Goal: Transaction & Acquisition: Purchase product/service

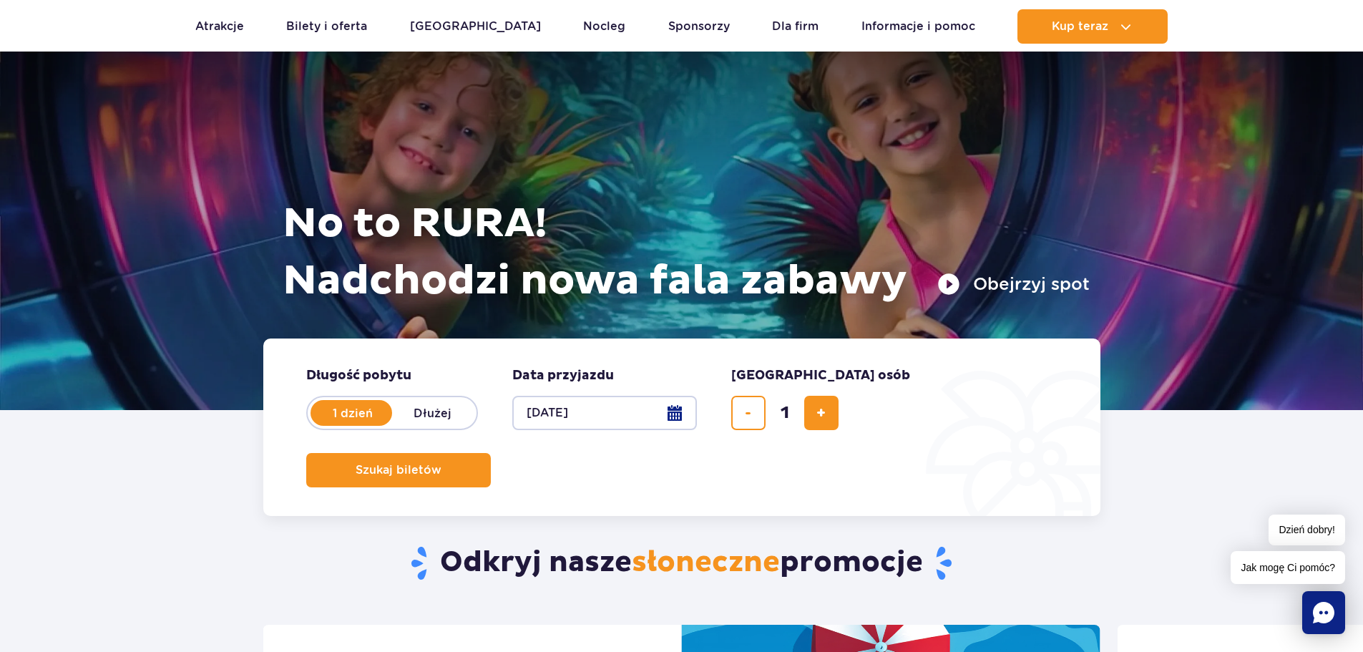
scroll to position [72, 0]
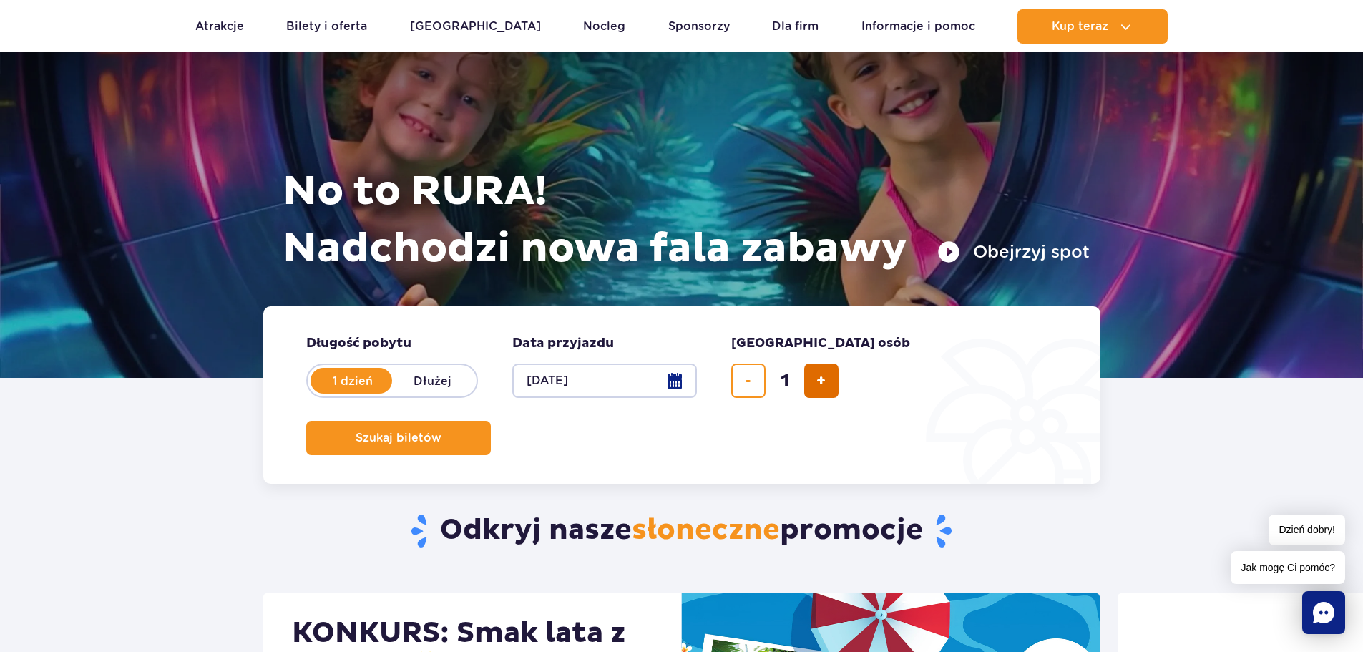
click at [815, 378] on button "dodaj bilet" at bounding box center [821, 380] width 34 height 34
type input "4"
click at [436, 431] on span "Szukaj biletów" at bounding box center [393, 437] width 86 height 13
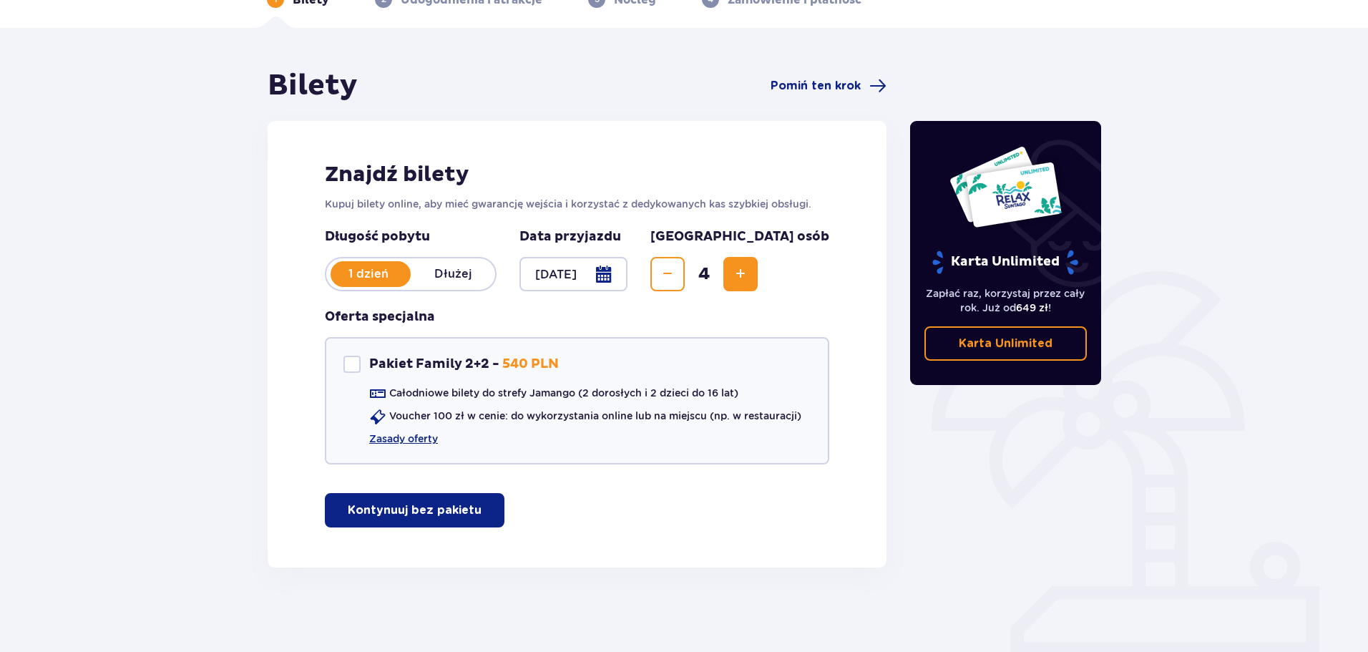
scroll to position [85, 0]
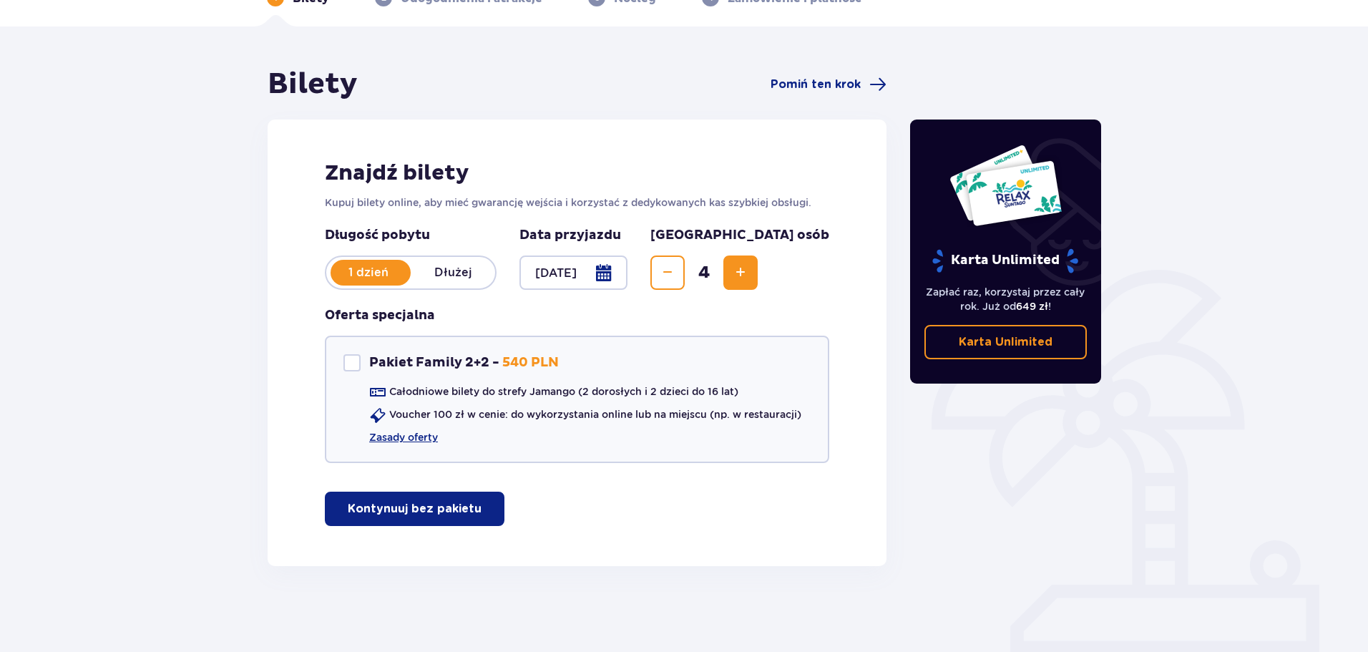
drag, startPoint x: 477, startPoint y: 502, endPoint x: 493, endPoint y: 502, distance: 16.5
click at [477, 502] on span "button" at bounding box center [484, 508] width 17 height 17
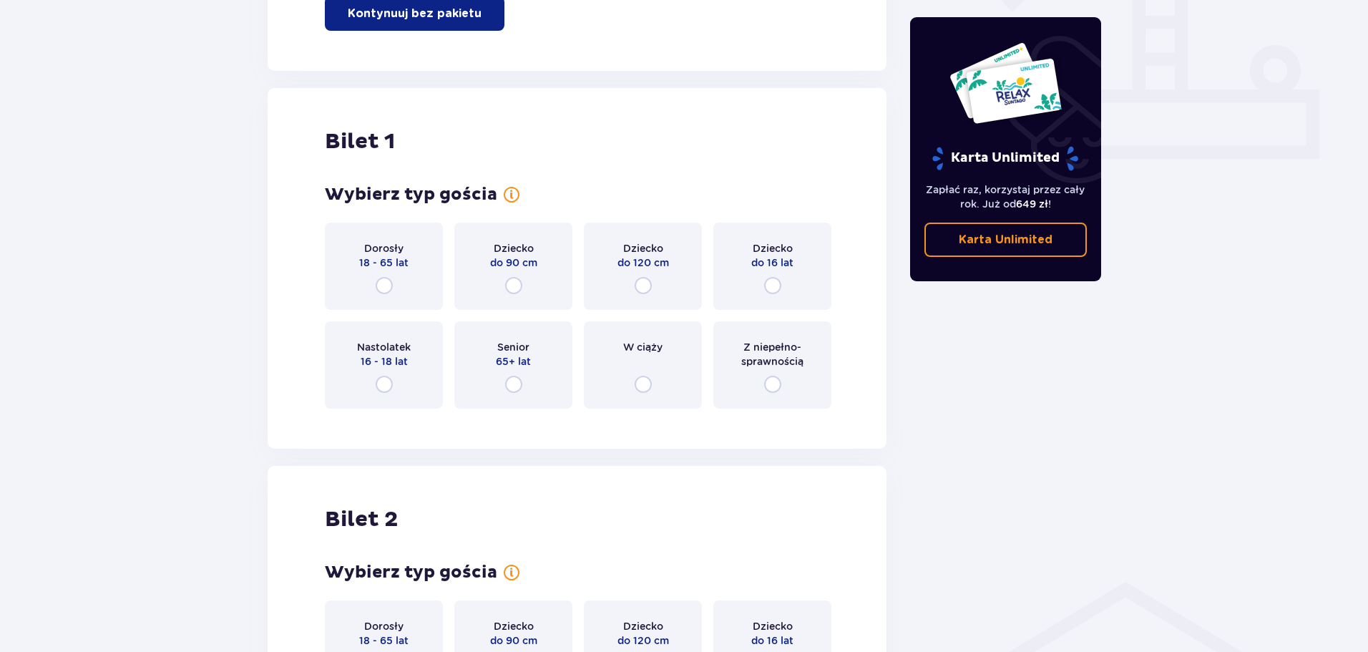
scroll to position [651, 0]
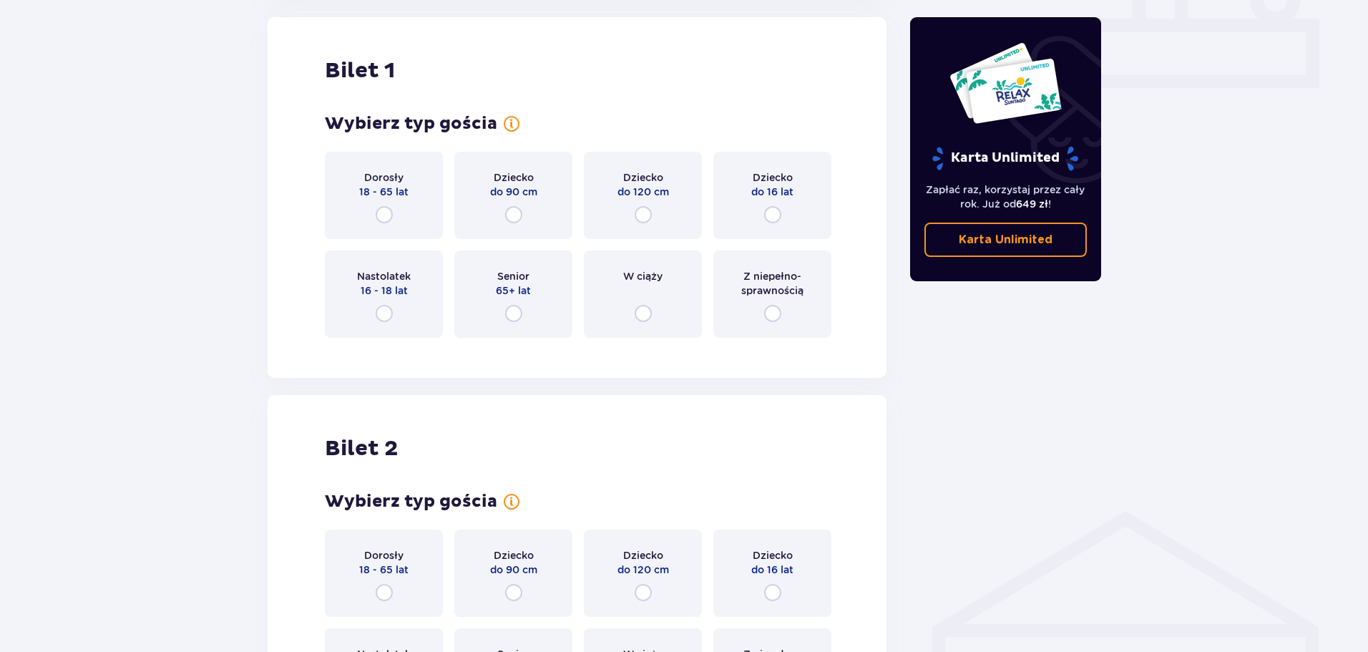
click at [394, 194] on p "18 - 65 lat" at bounding box center [383, 192] width 49 height 14
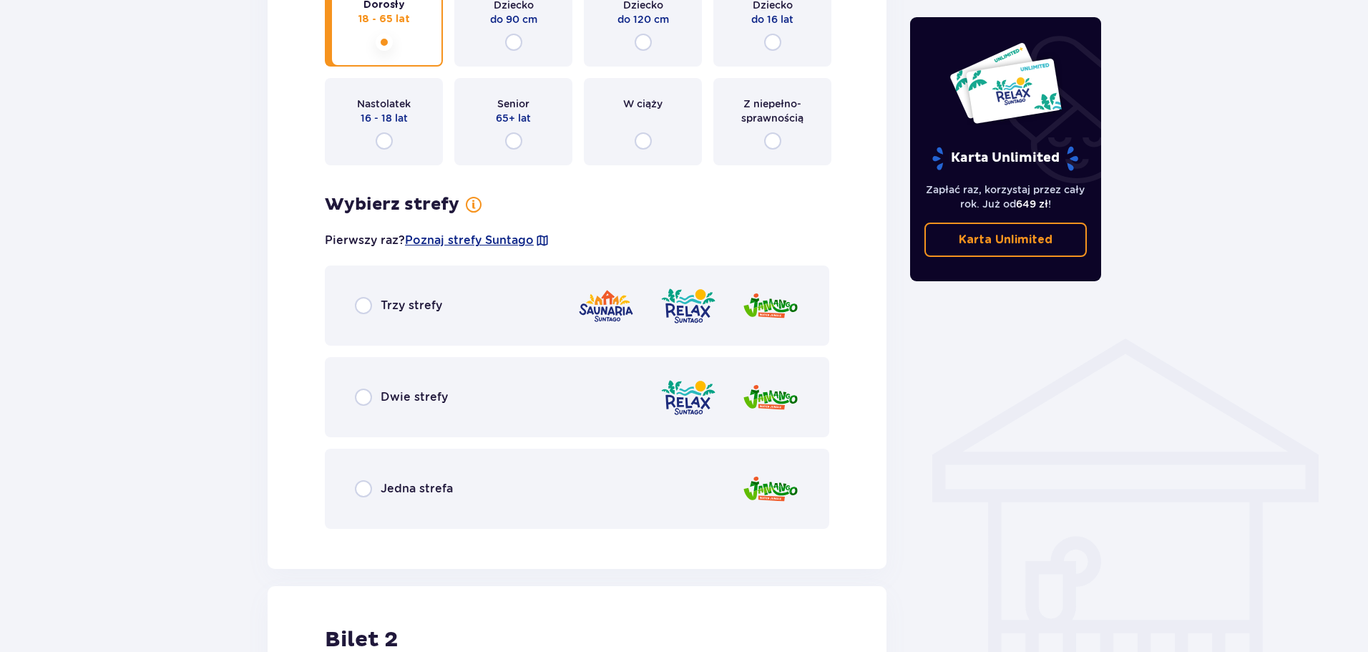
scroll to position [786, 0]
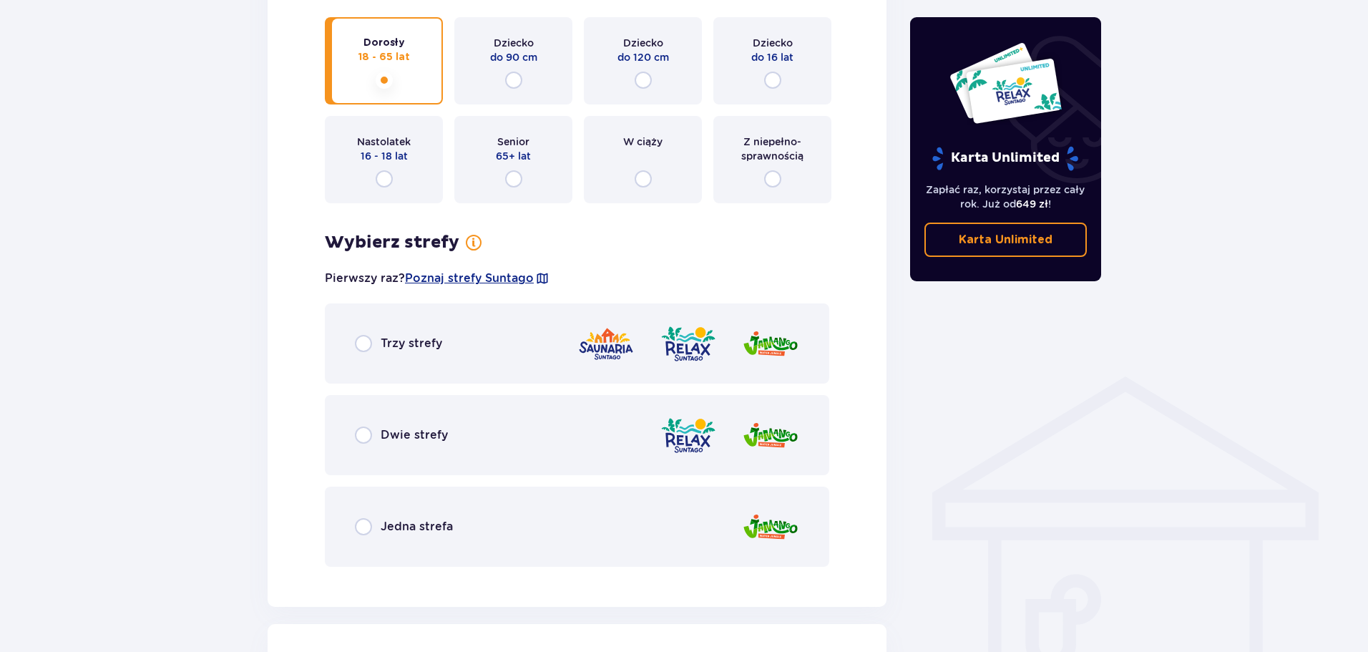
click at [504, 436] on div "Dwie strefy" at bounding box center [577, 435] width 504 height 80
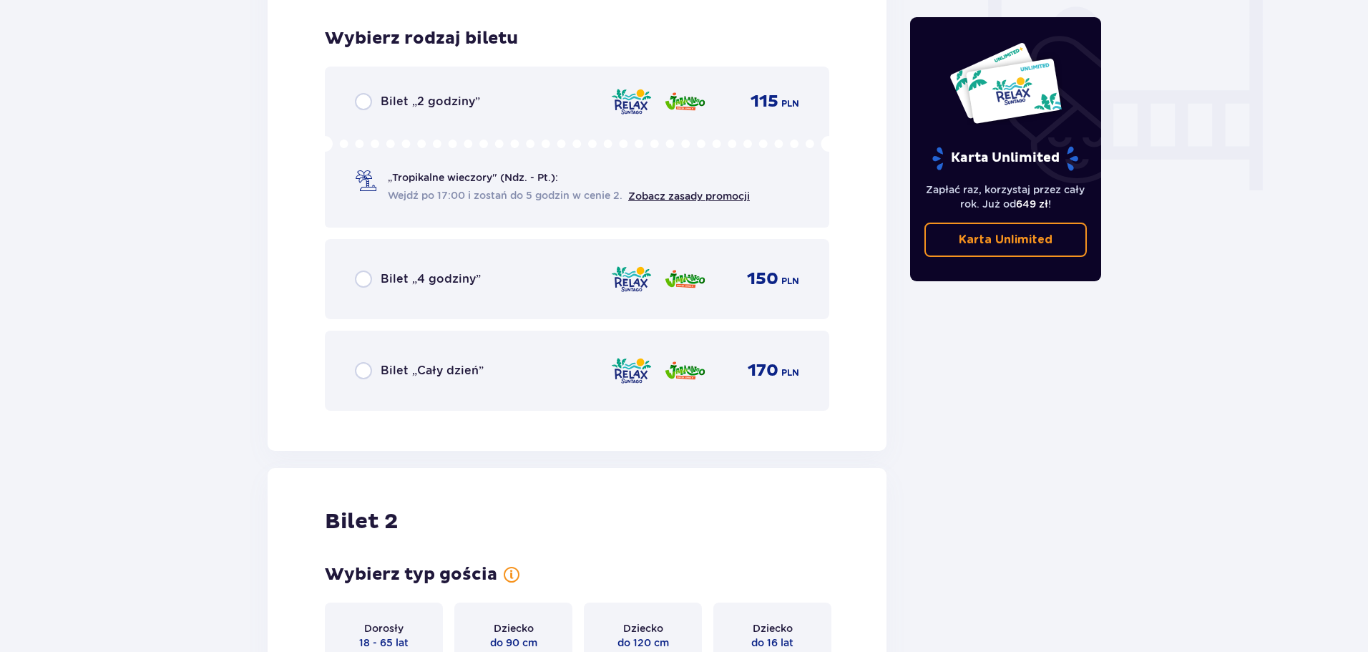
scroll to position [1364, 0]
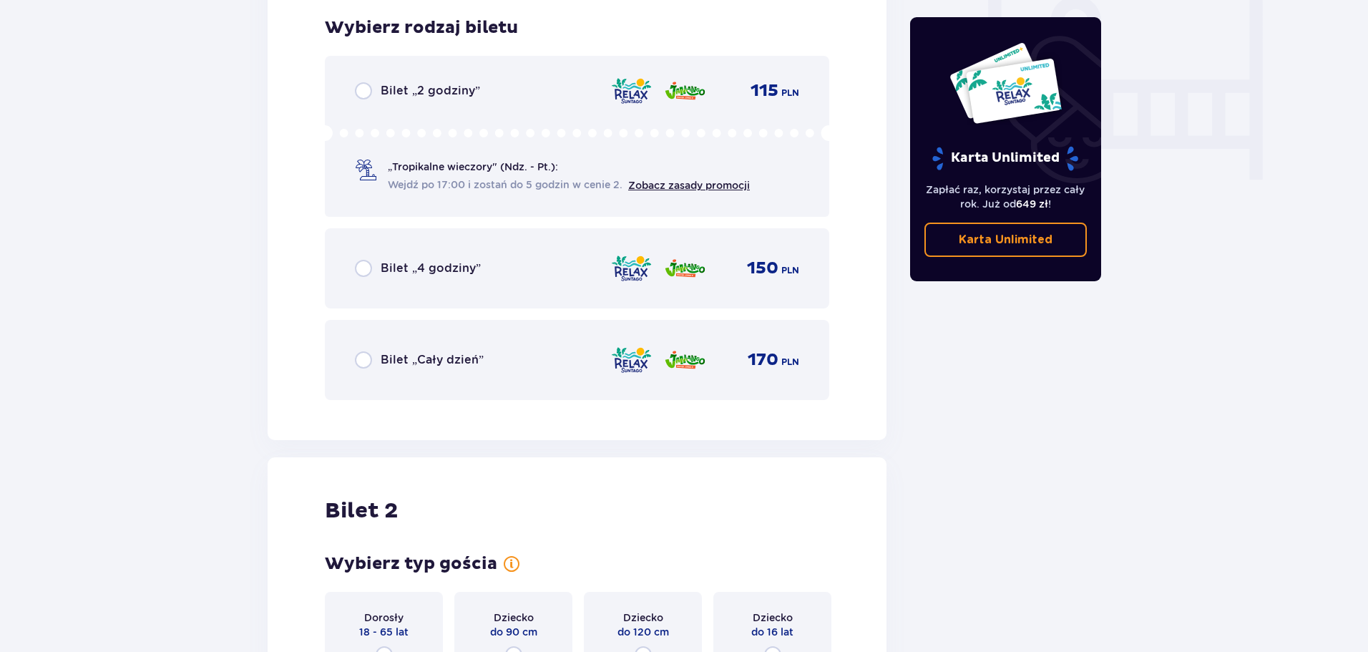
click at [430, 94] on p "Bilet „2 godziny”" at bounding box center [430, 91] width 99 height 16
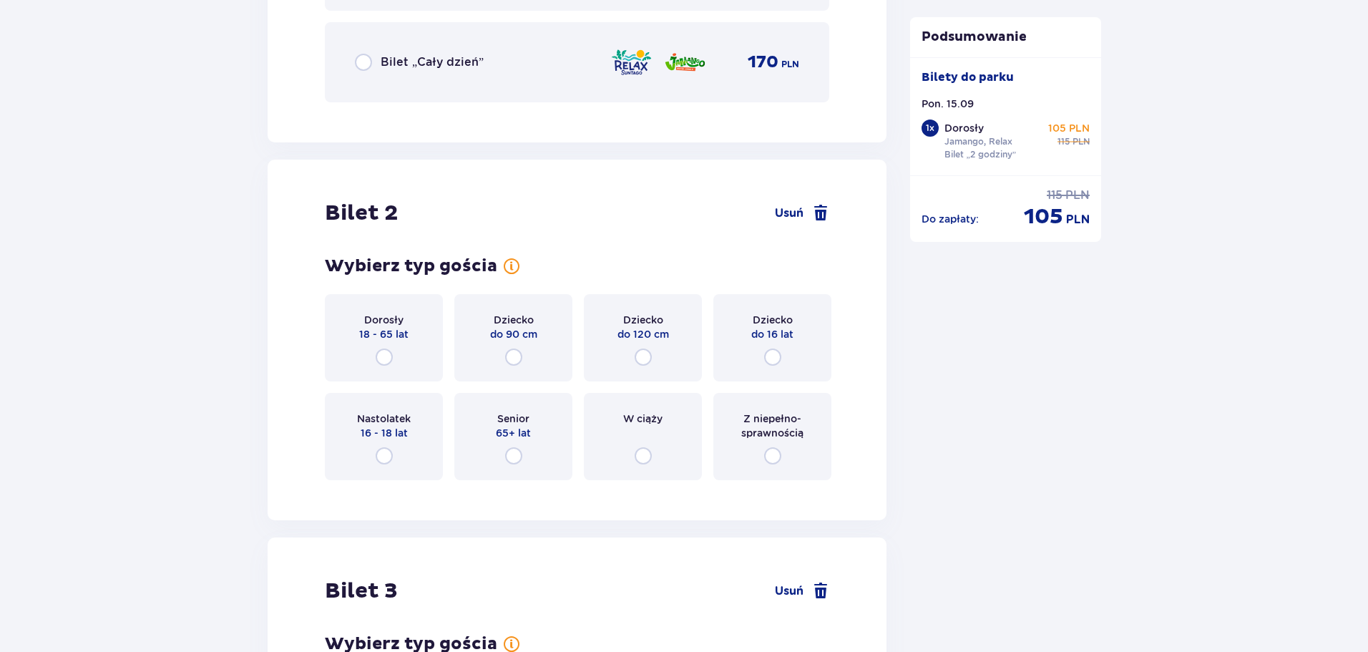
drag, startPoint x: 383, startPoint y: 321, endPoint x: 392, endPoint y: 320, distance: 9.3
click at [383, 321] on p "Dorosły" at bounding box center [383, 320] width 39 height 14
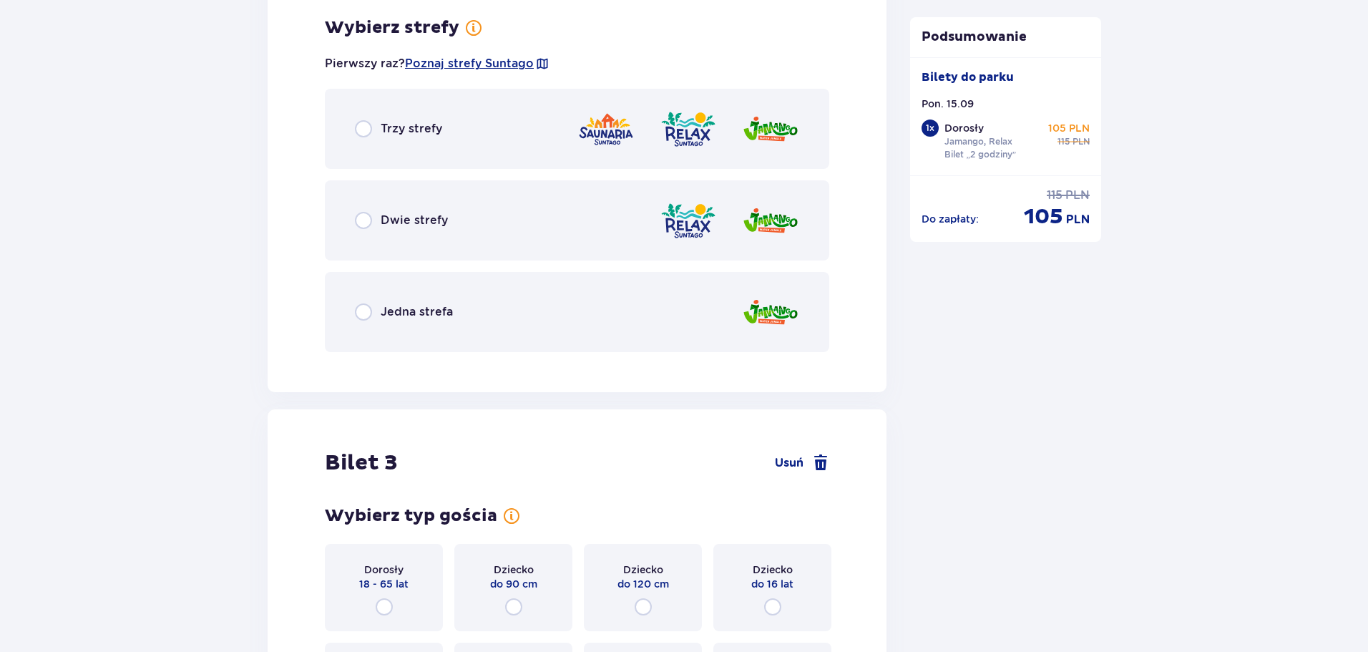
click at [455, 220] on div "Dwie strefy" at bounding box center [577, 220] width 504 height 80
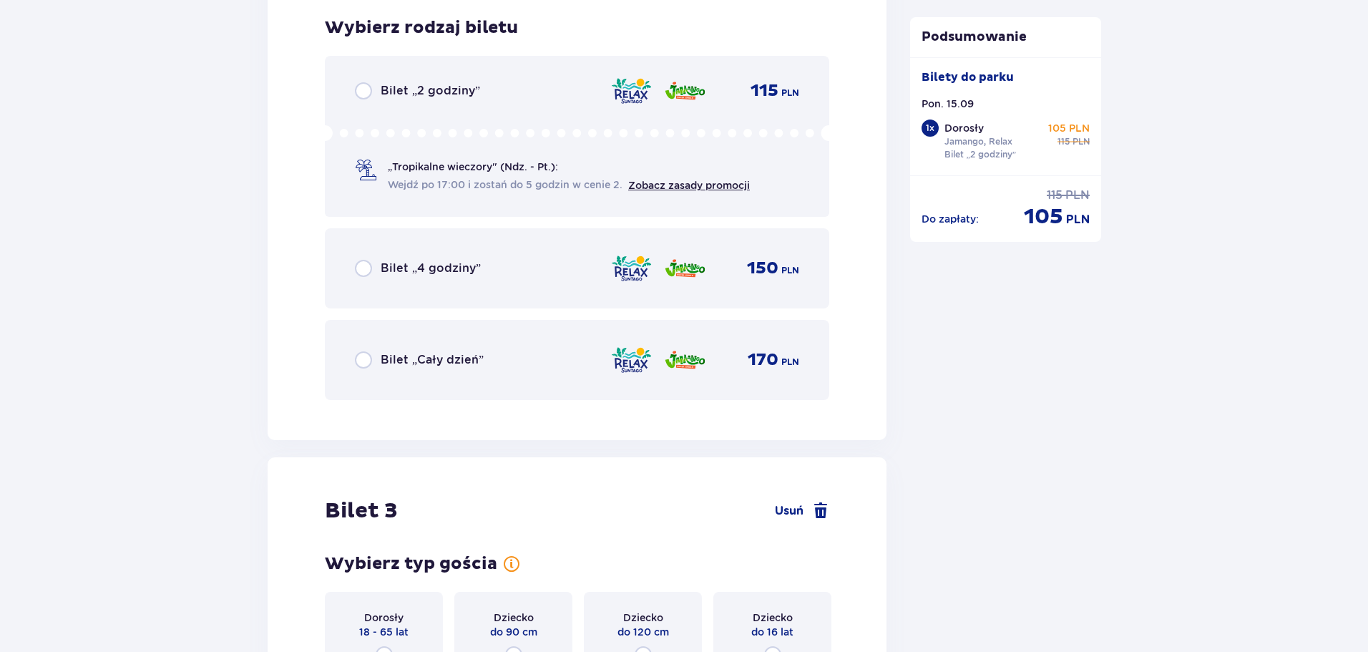
click at [445, 173] on p "„Tropikalne wieczory" (Ndz. - Pt.):" at bounding box center [473, 167] width 170 height 14
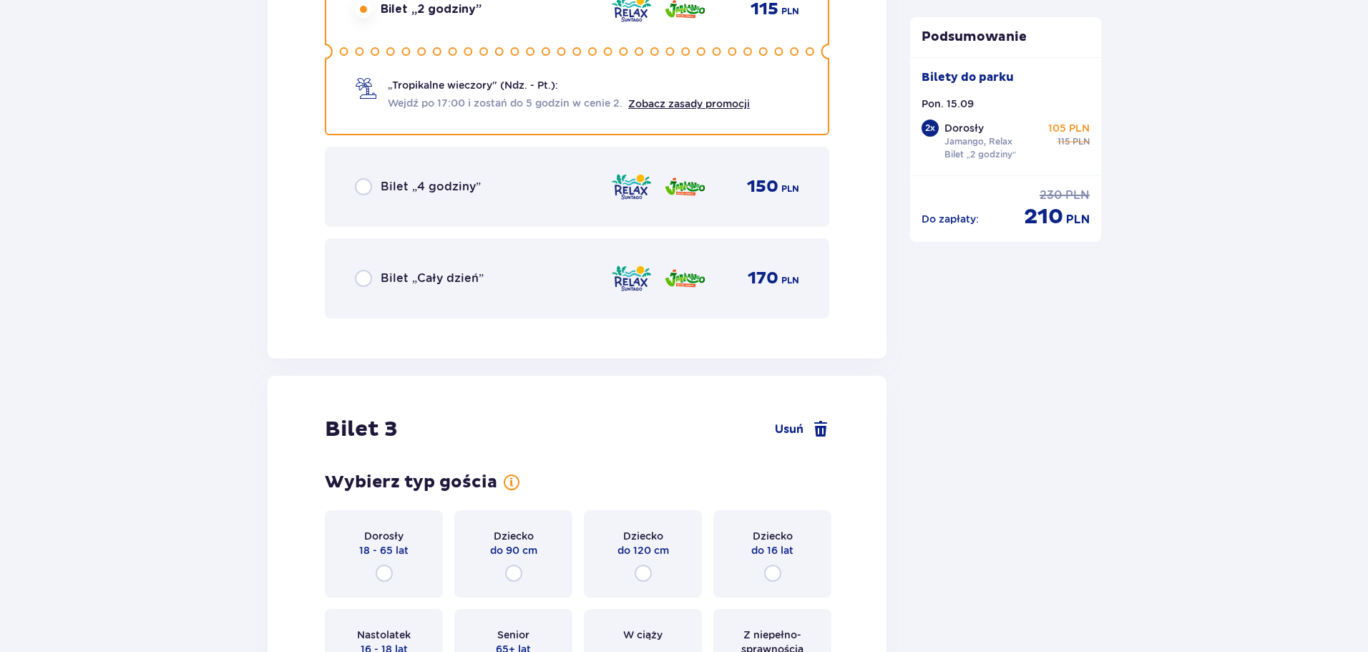
scroll to position [2956, 0]
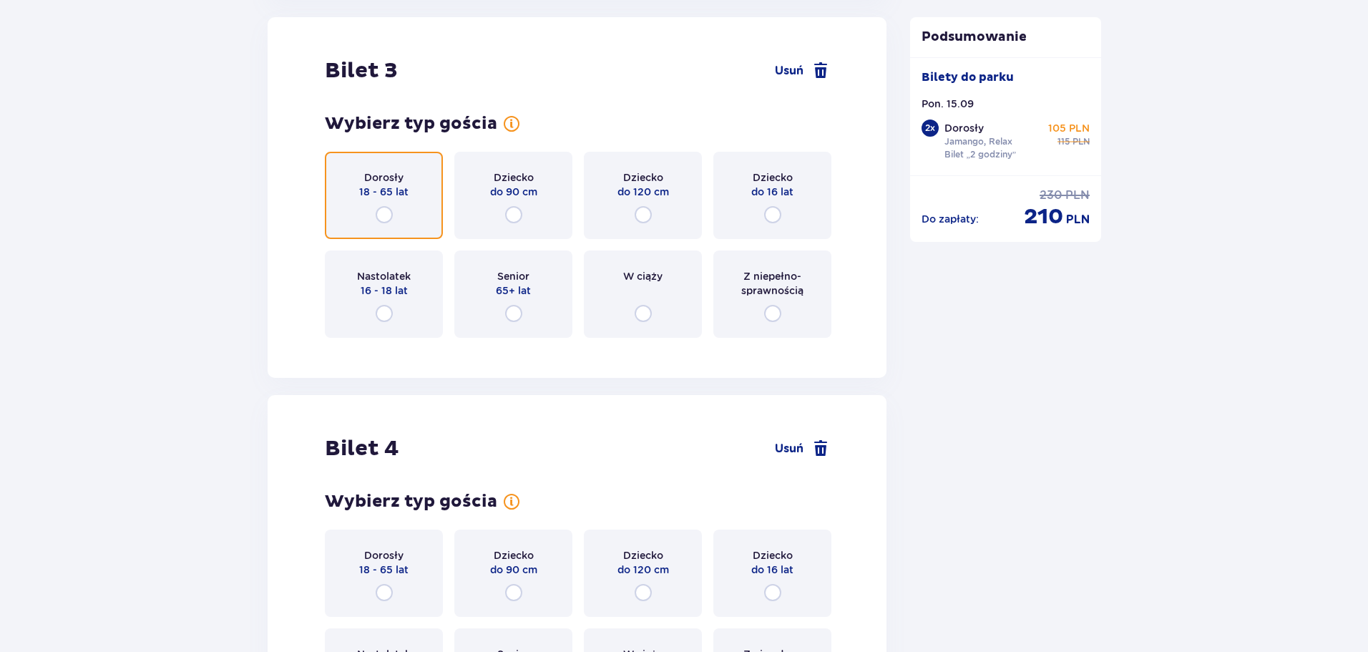
click at [382, 207] on input "radio" at bounding box center [384, 214] width 17 height 17
radio input "true"
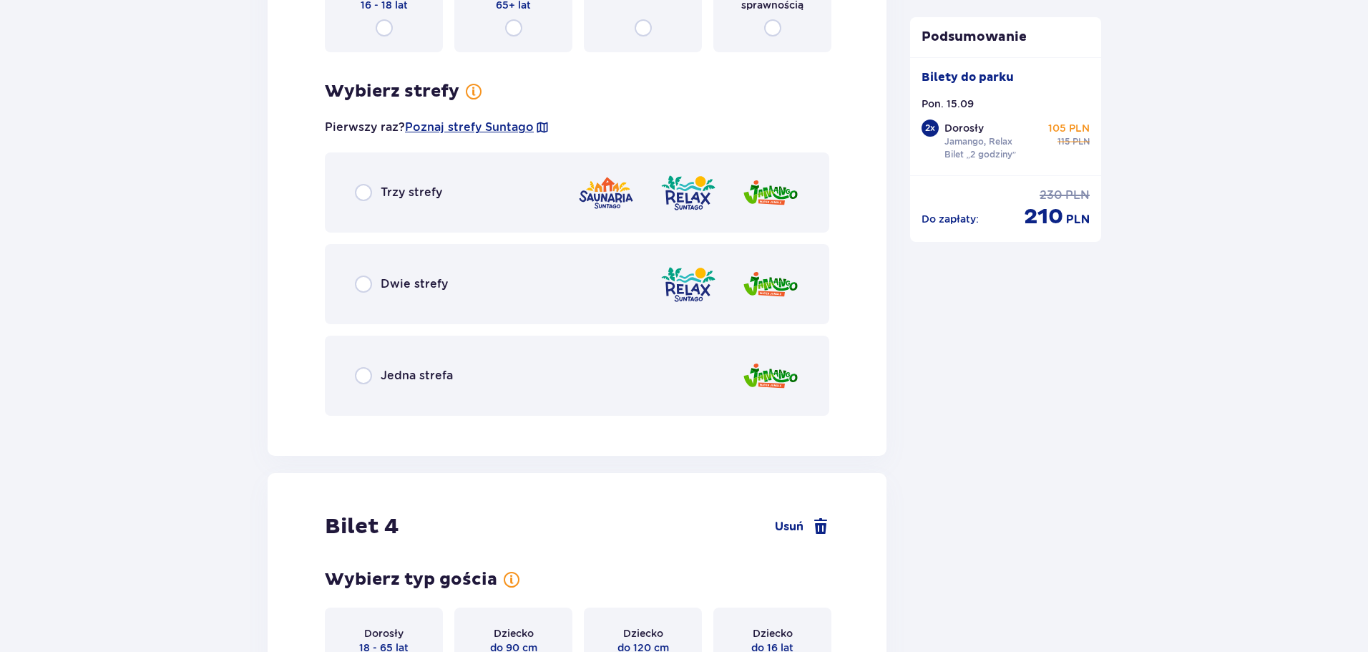
scroll to position [3306, 0]
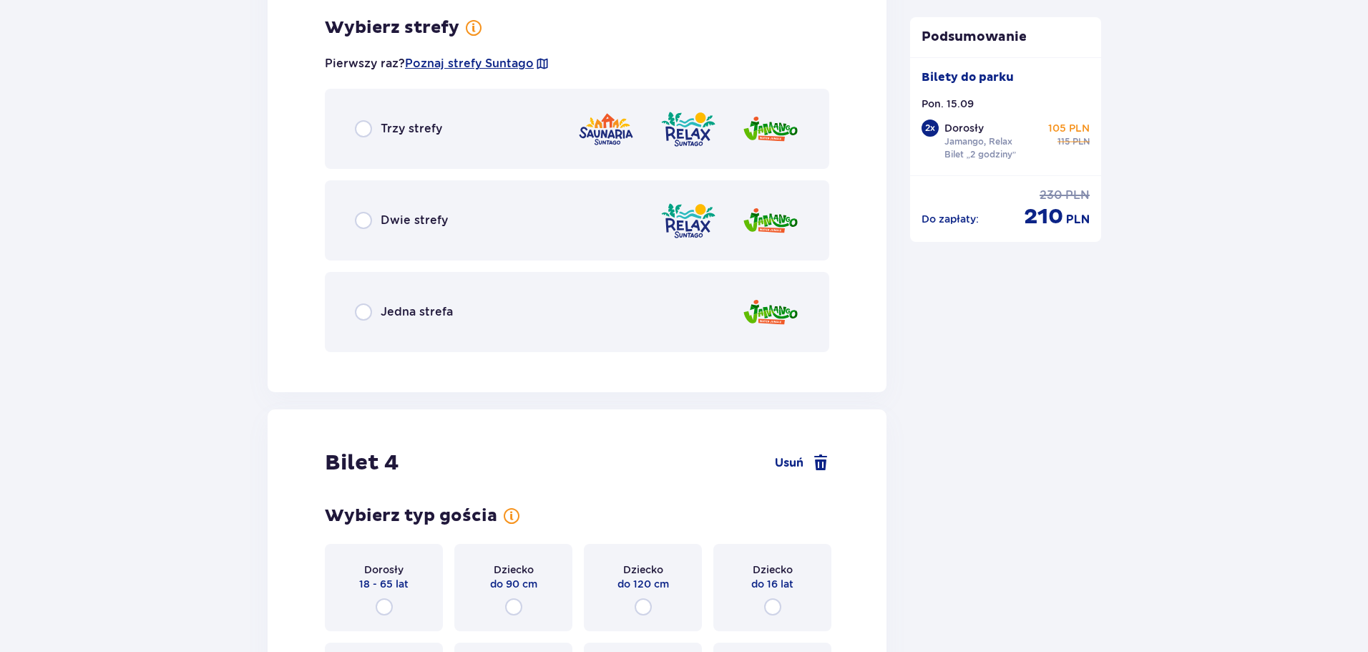
click at [441, 211] on div "Dwie strefy" at bounding box center [577, 220] width 504 height 80
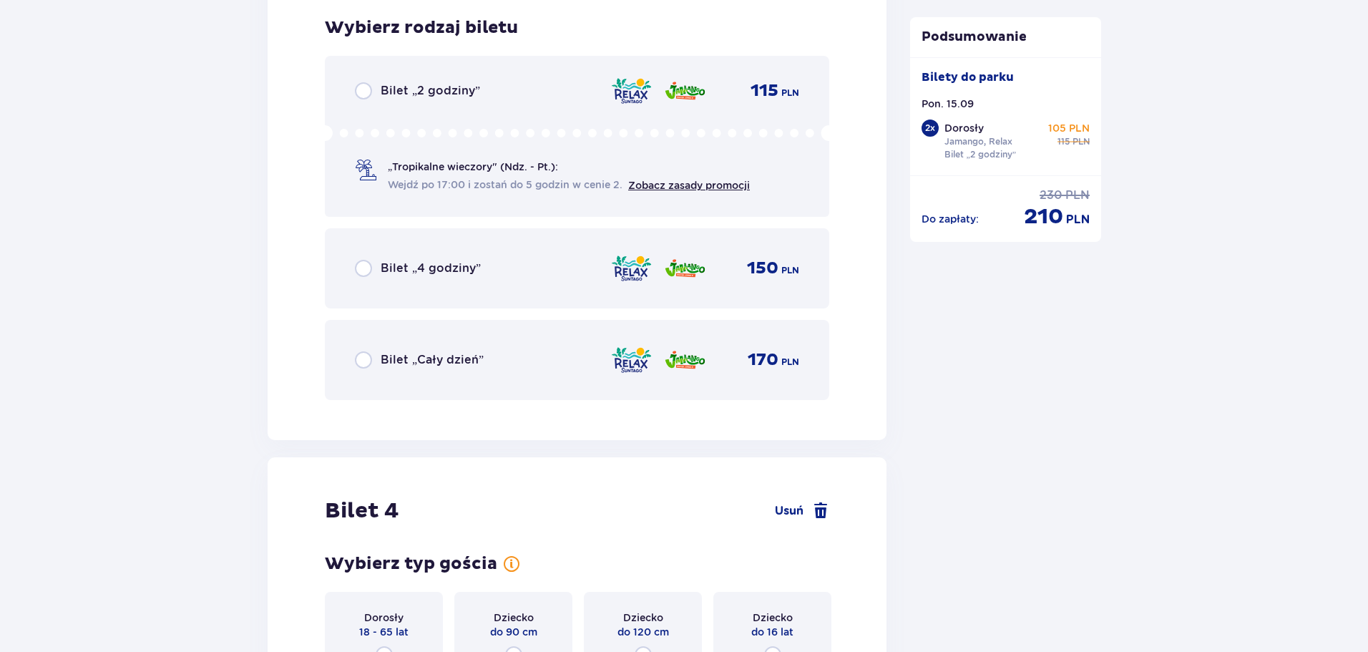
click at [453, 155] on div "„Tropikalne wieczory" (Ndz. - Pt.): Wejdź po 17:00 i zostań do 5 godzin w cenie…" at bounding box center [577, 158] width 444 height 67
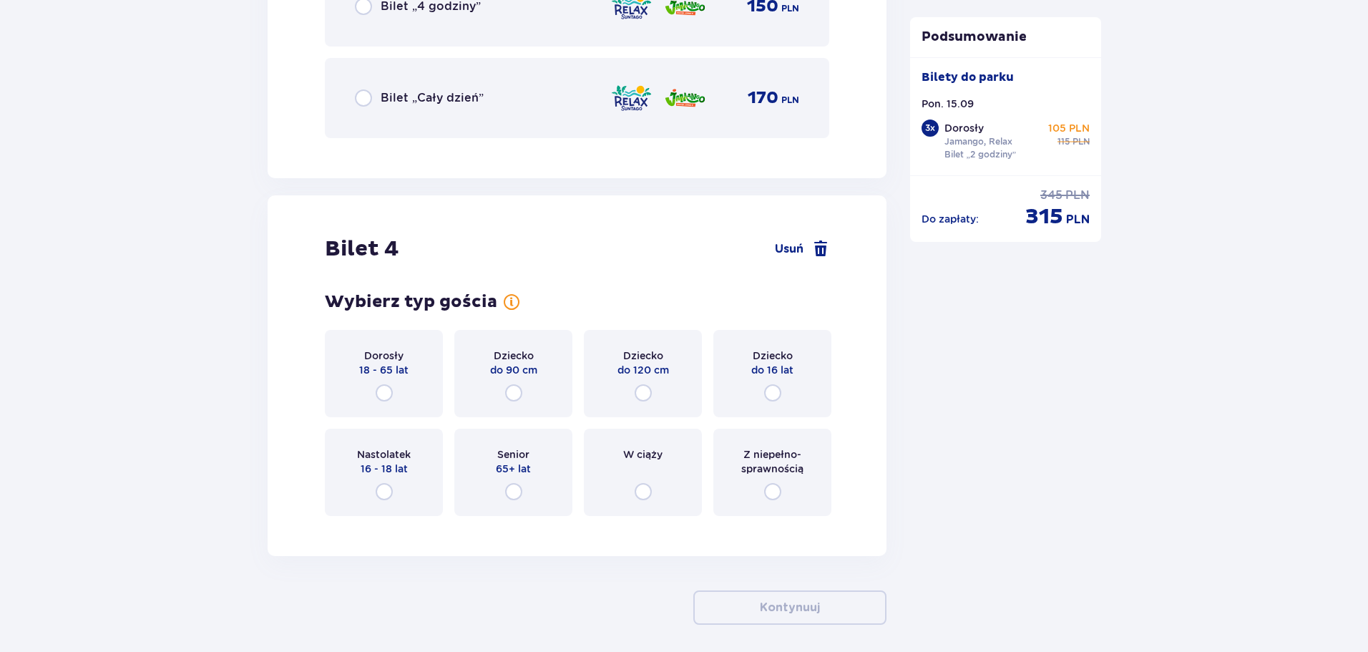
scroll to position [3989, 0]
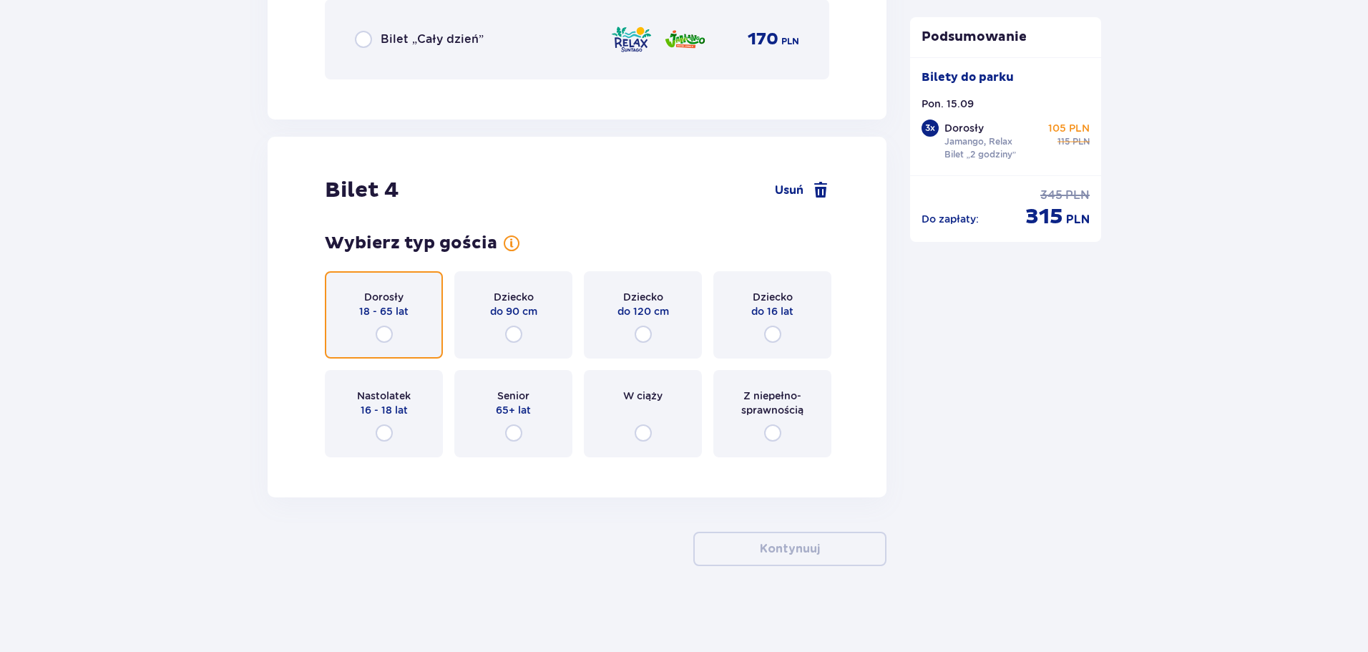
click at [382, 336] on input "radio" at bounding box center [384, 334] width 17 height 17
radio input "true"
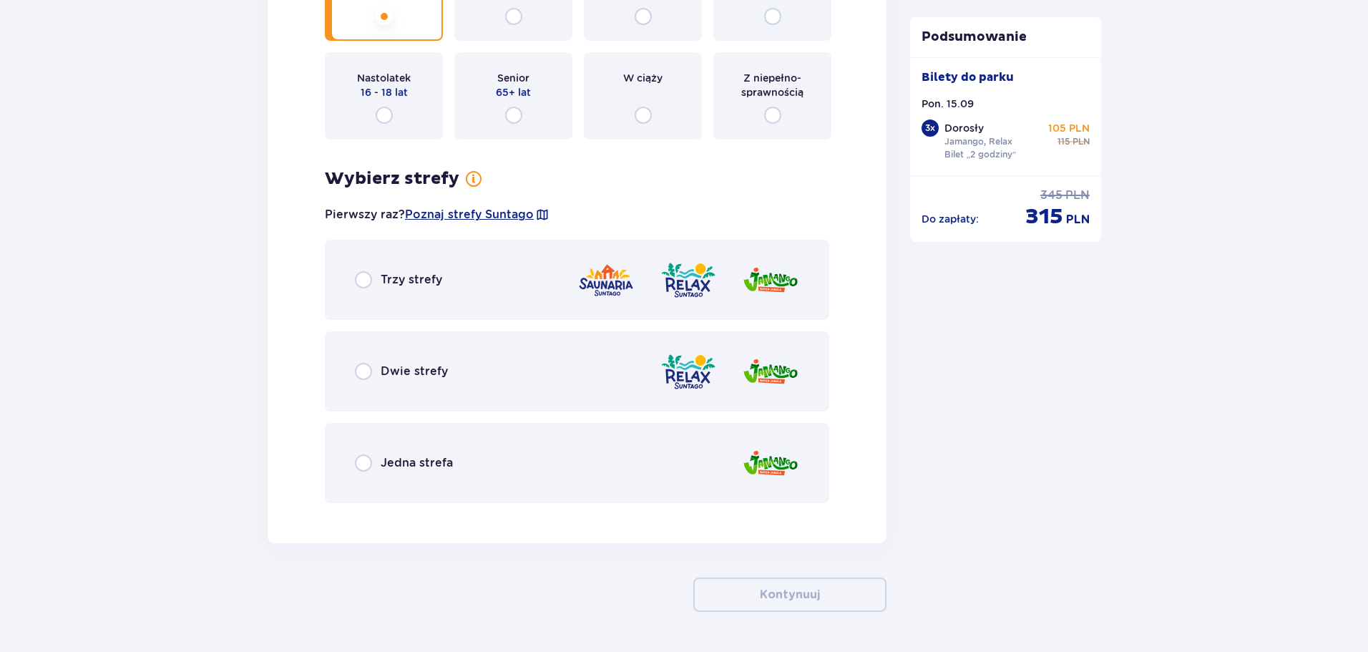
scroll to position [4353, 0]
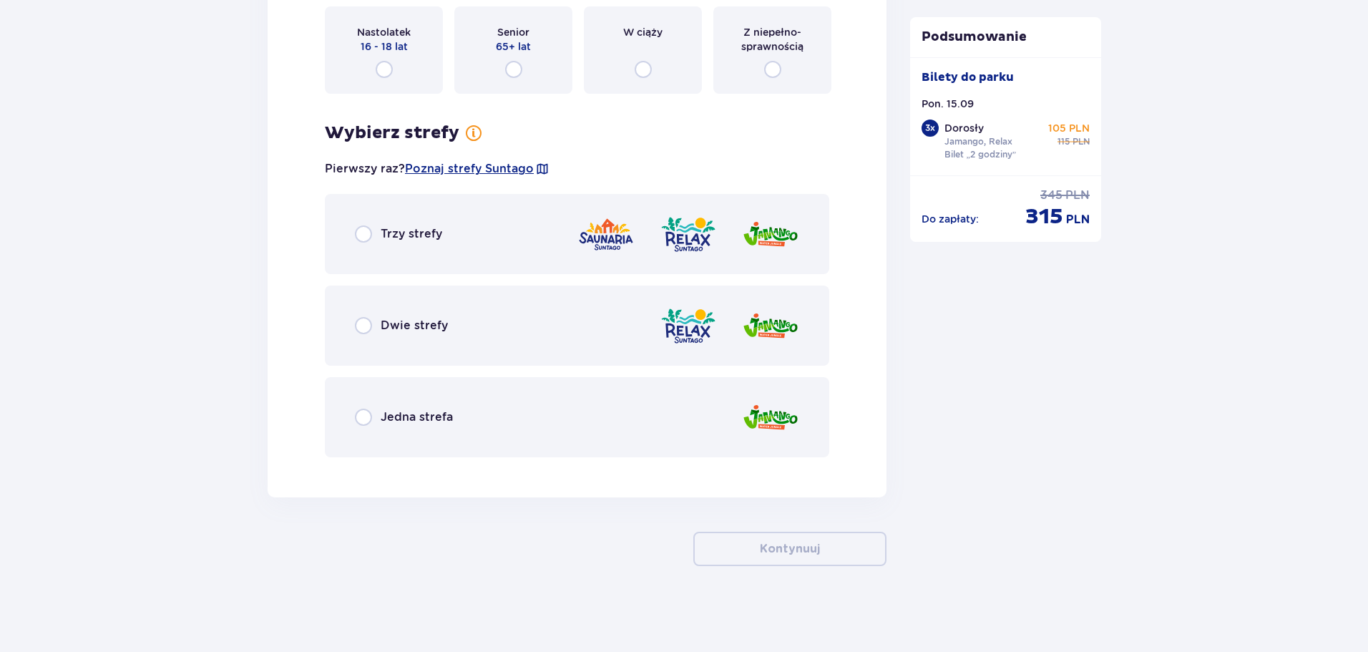
click at [443, 327] on p "Dwie strefy" at bounding box center [414, 326] width 67 height 16
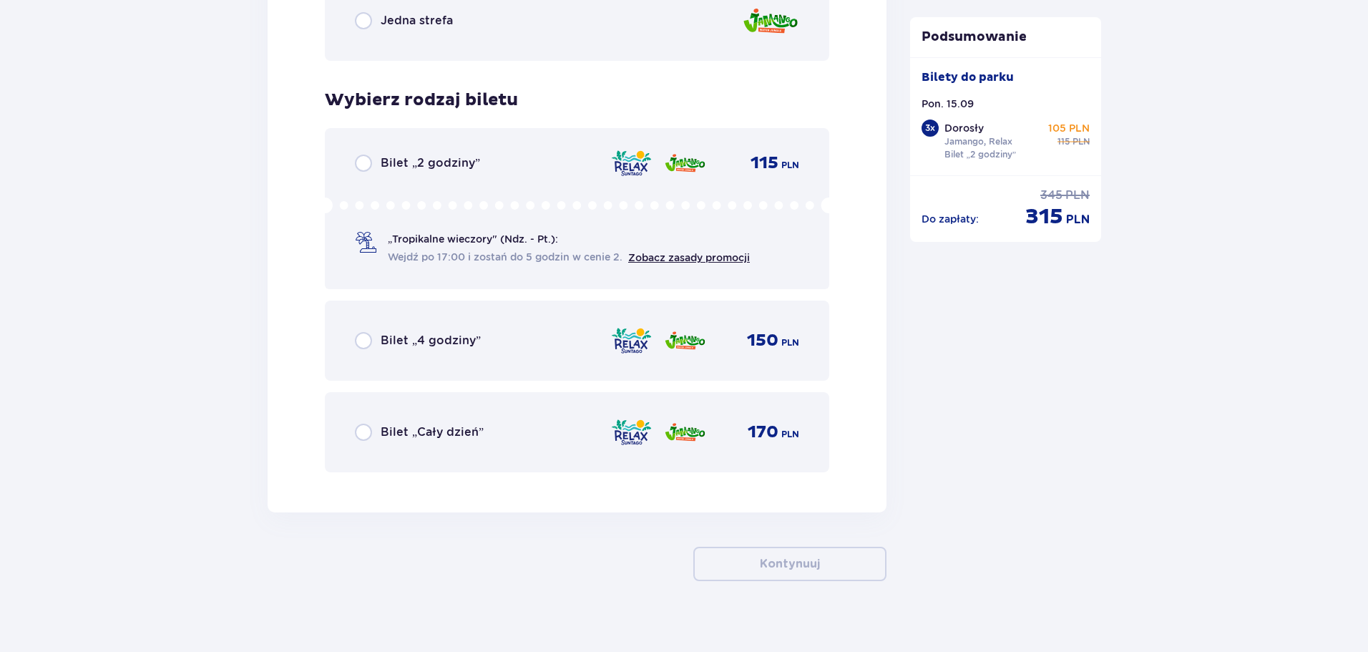
scroll to position [4764, 0]
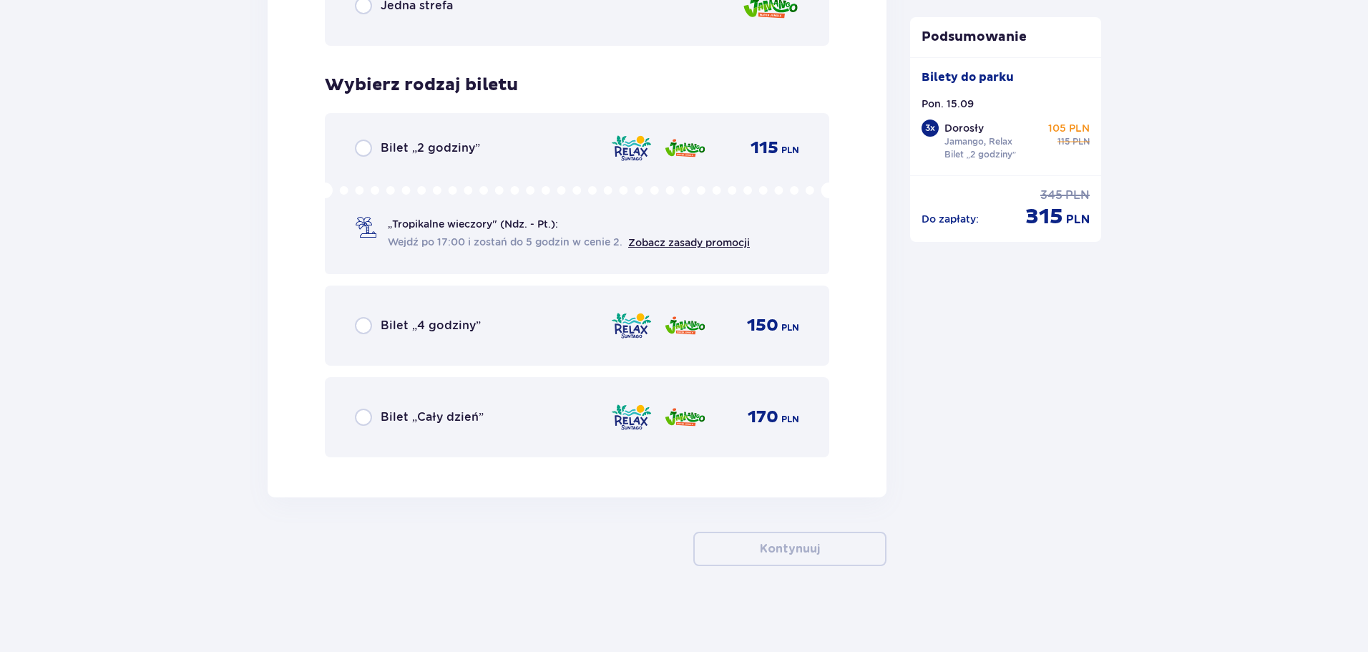
click at [437, 178] on div "Bilet „2 godziny” 115 PLN „Tropikalne wieczory" (Ndz. - Pt.): Wejdź po 17:00 i …" at bounding box center [577, 193] width 504 height 161
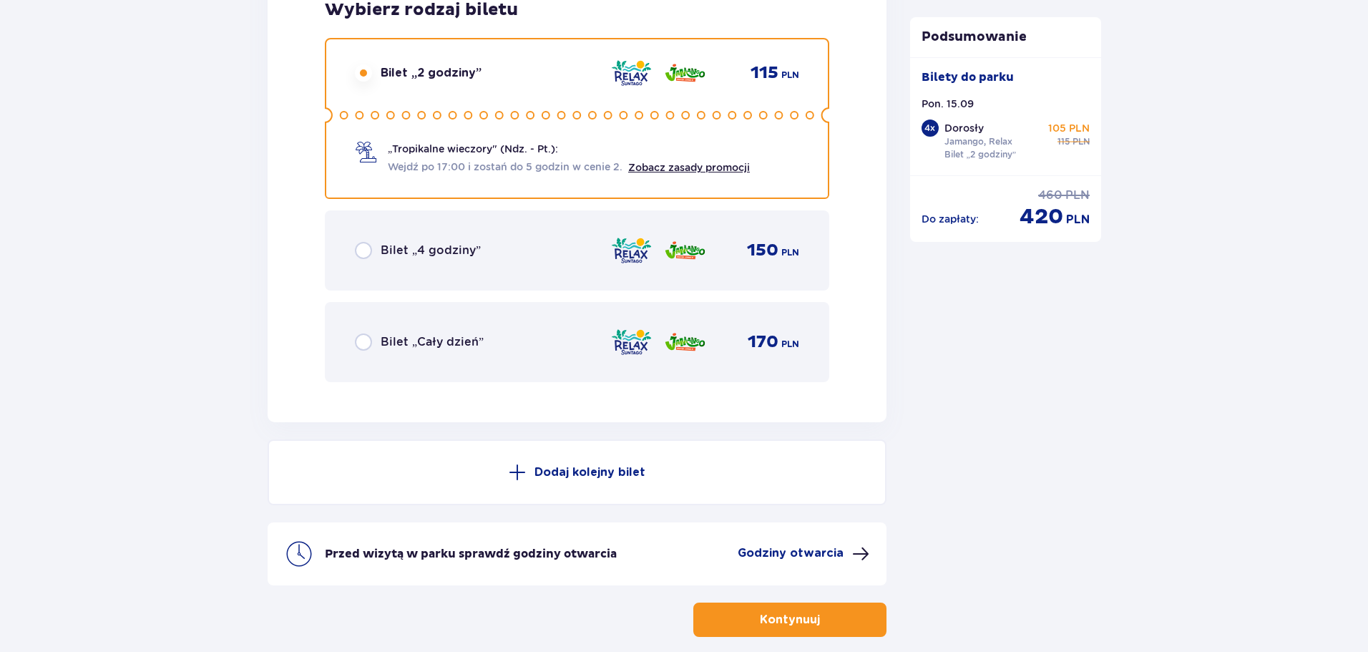
scroll to position [4839, 0]
drag, startPoint x: 852, startPoint y: 618, endPoint x: 1032, endPoint y: 510, distance: 210.2
click at [852, 618] on button "Kontynuuj" at bounding box center [789, 620] width 193 height 34
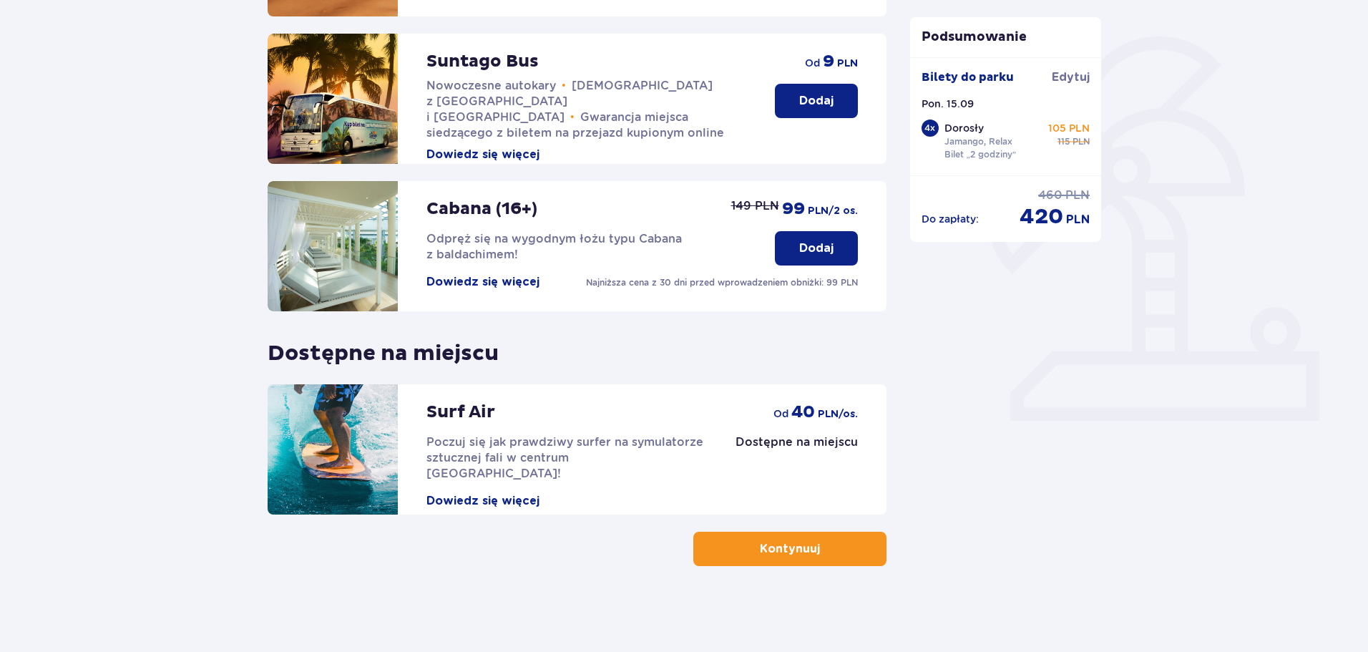
click at [849, 559] on button "Kontynuuj" at bounding box center [789, 549] width 193 height 34
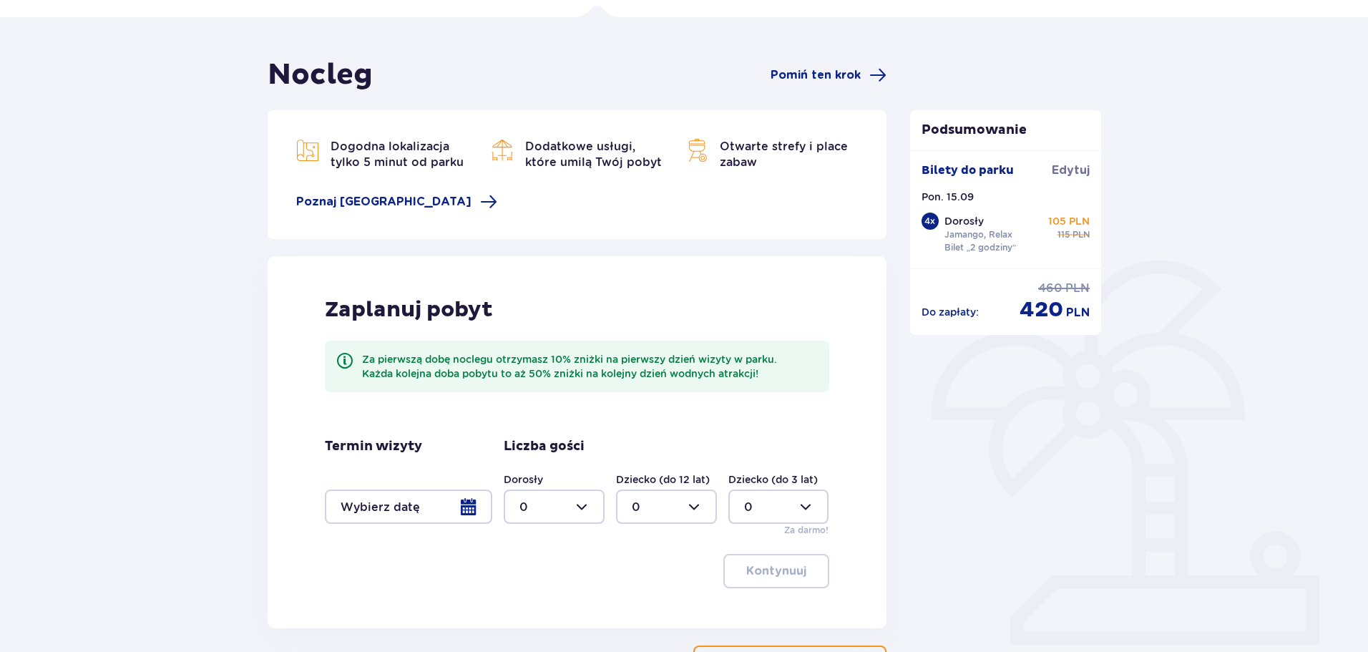
scroll to position [208, 0]
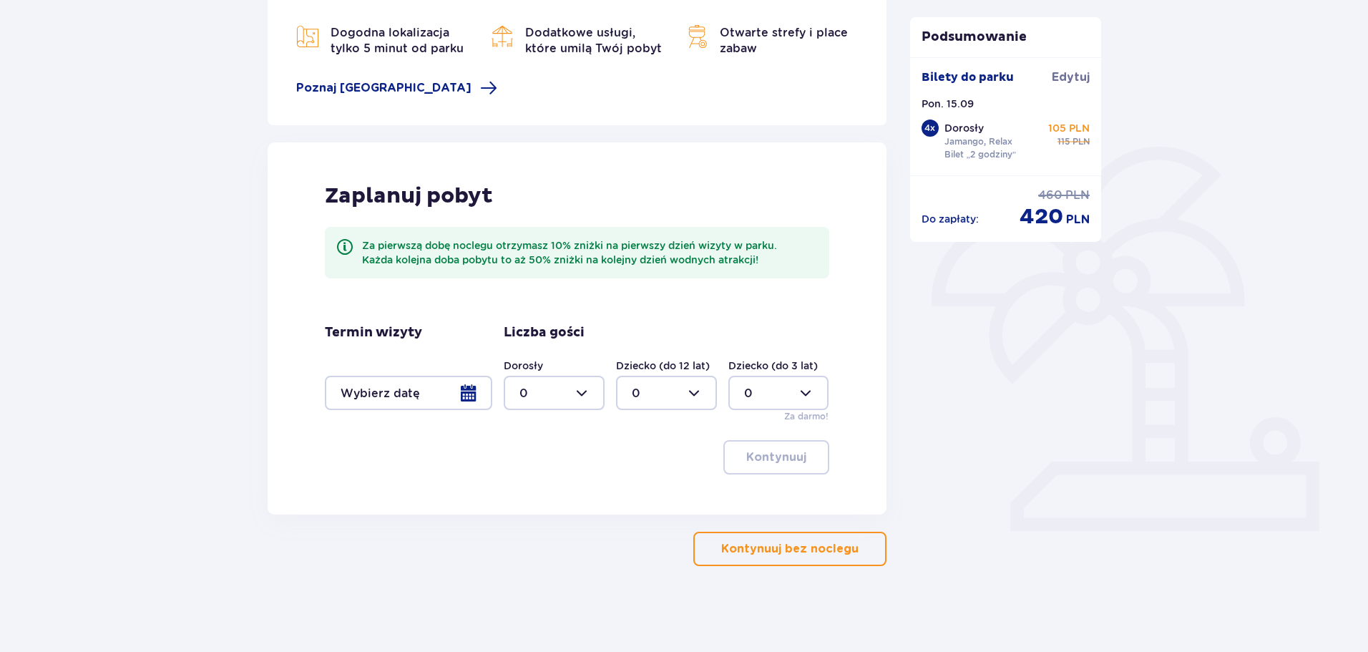
click at [817, 552] on p "Kontynuuj bez noclegu" at bounding box center [789, 549] width 137 height 16
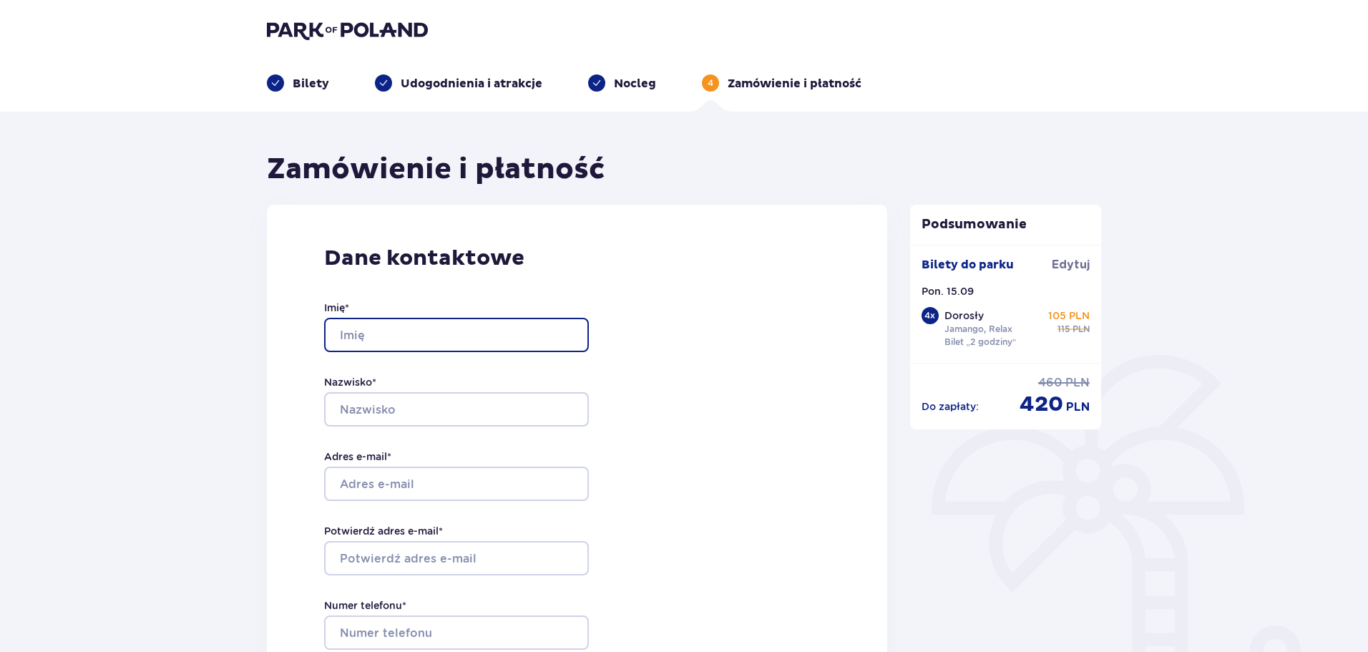
click at [419, 329] on input "Imię *" at bounding box center [456, 335] width 265 height 34
type input "Stas"
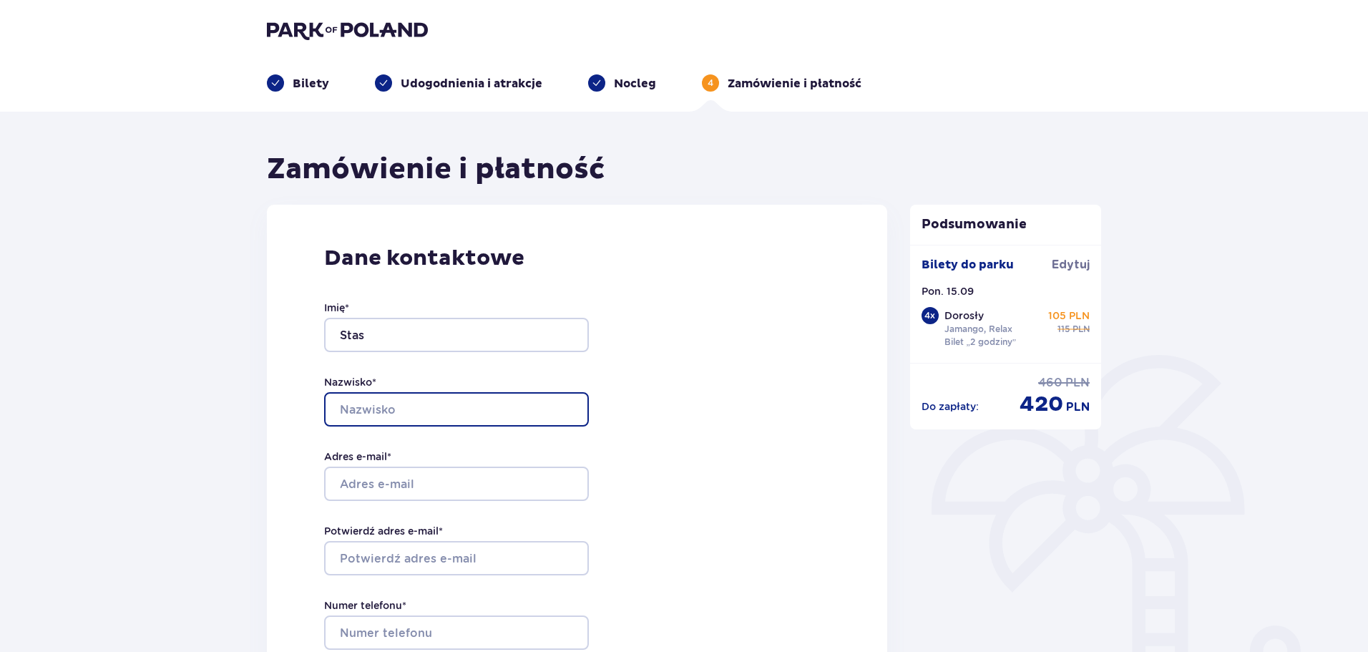
type input "Hurevich"
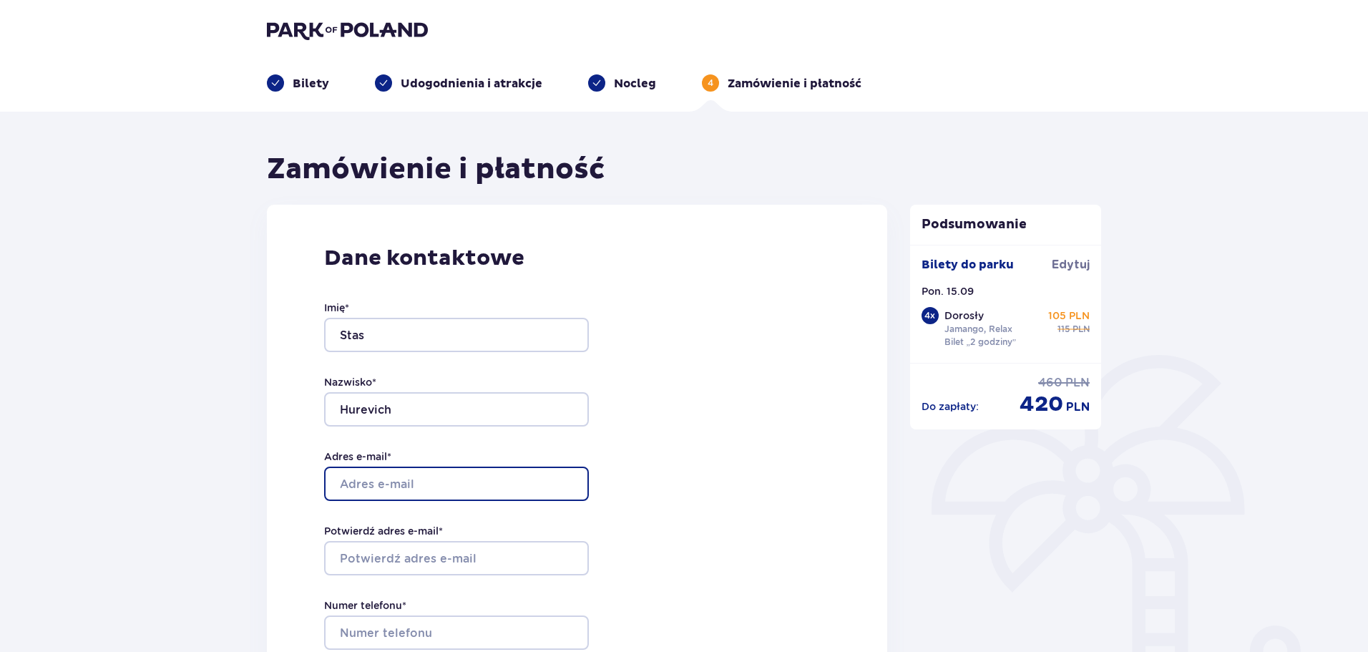
type input "aschkumuk@gmail.com"
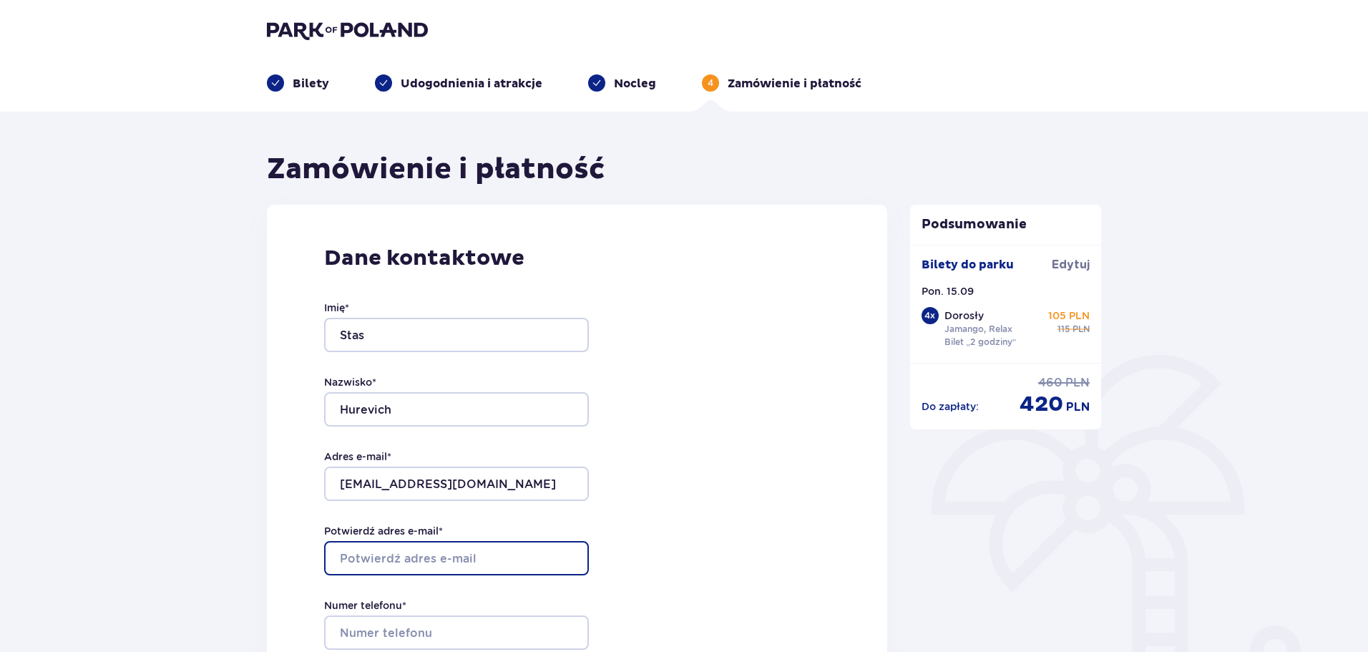
type input "aschkumuk@gmail.com"
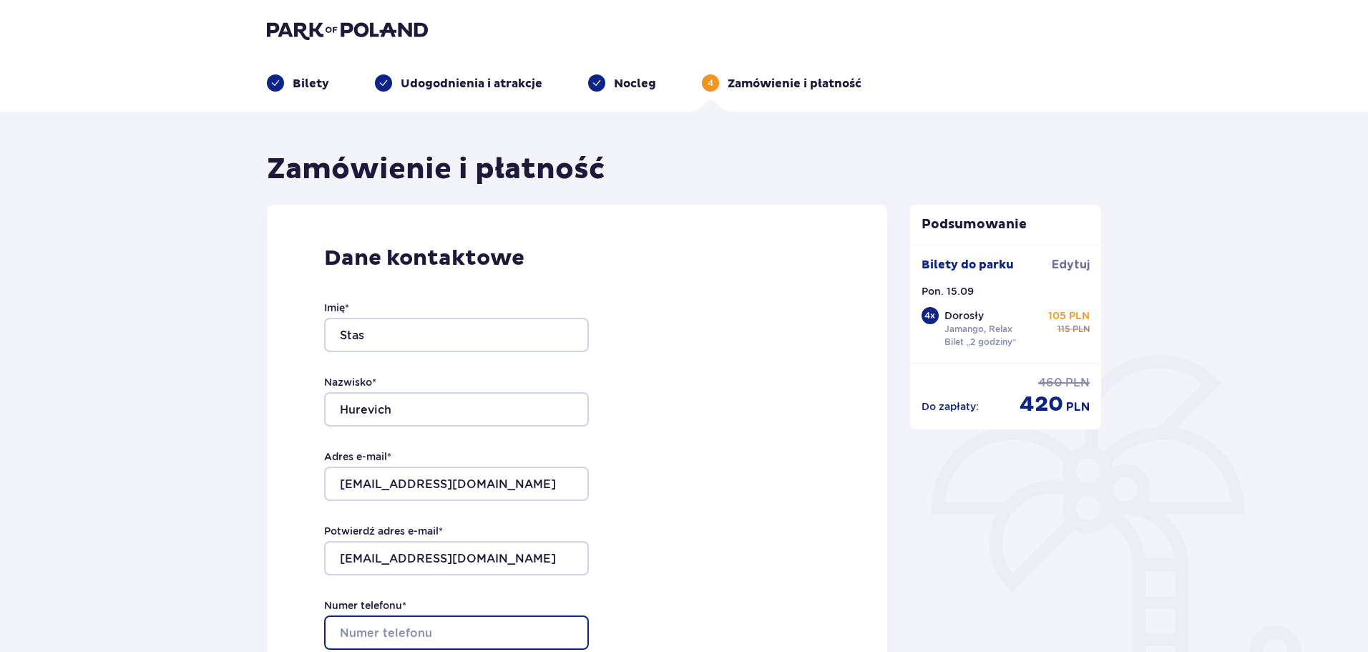
type input "502925841"
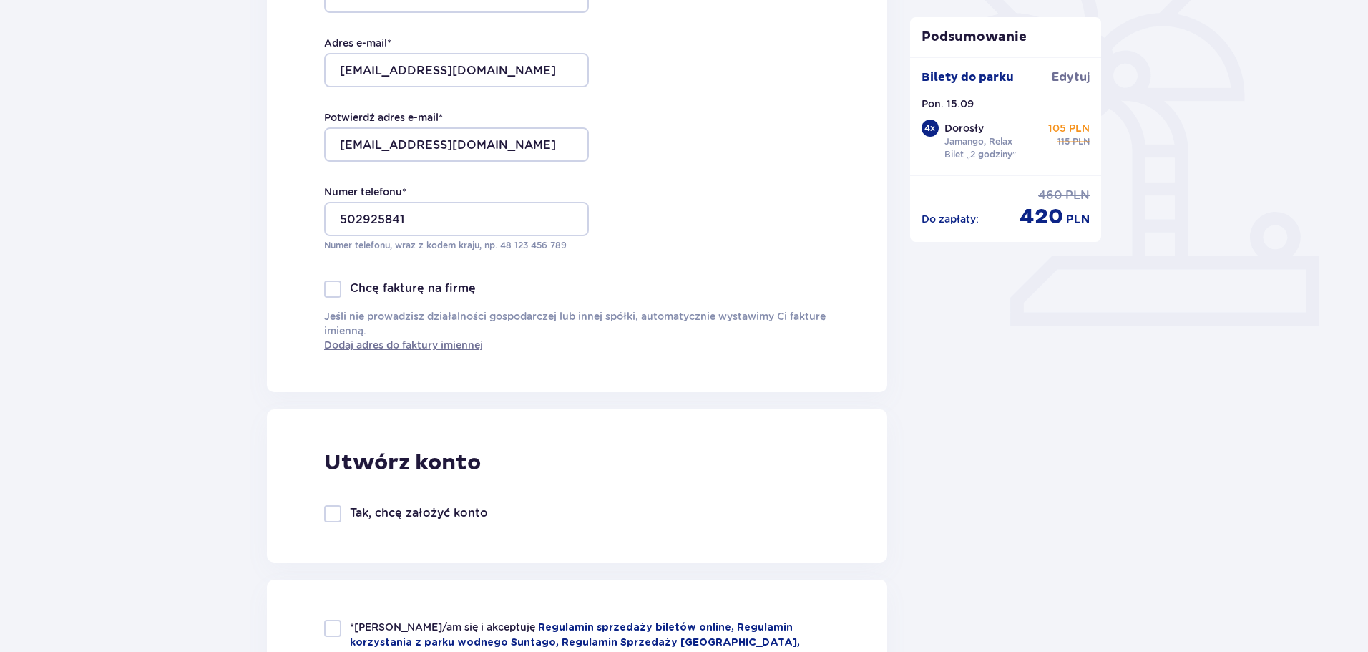
scroll to position [572, 0]
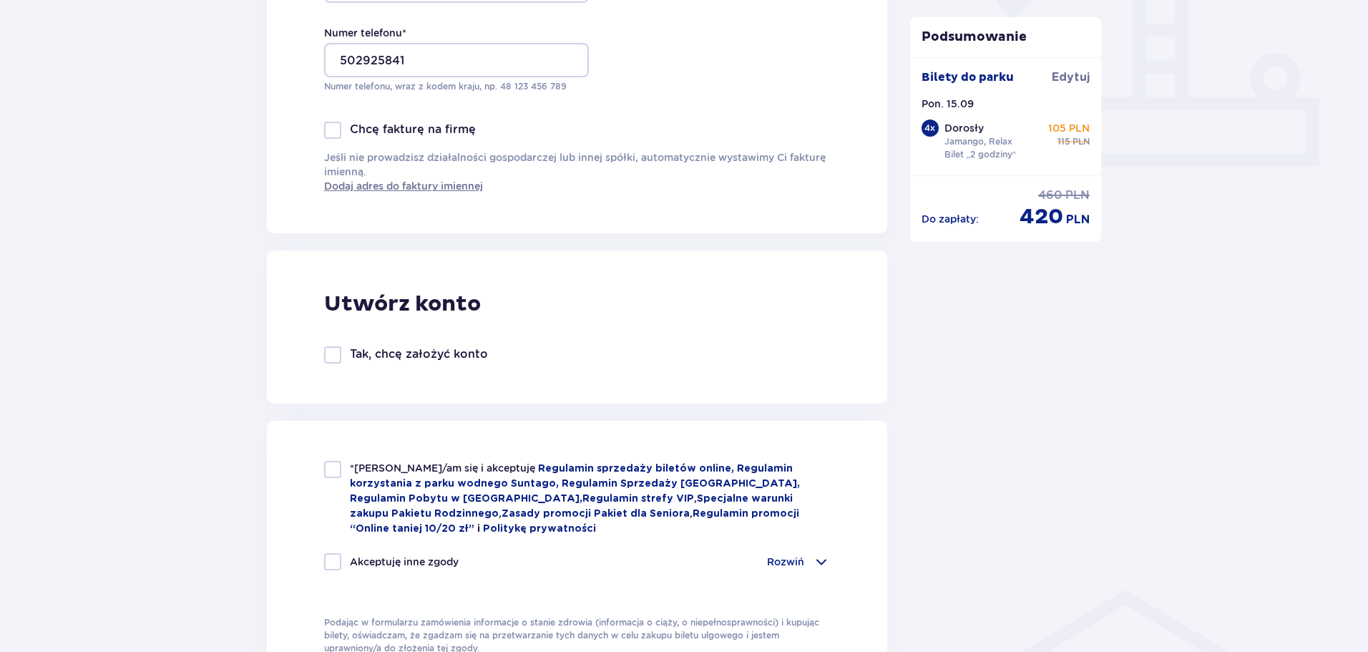
click at [396, 354] on p "Tak, chcę założyć konto" at bounding box center [419, 354] width 138 height 16
checkbox input "true"
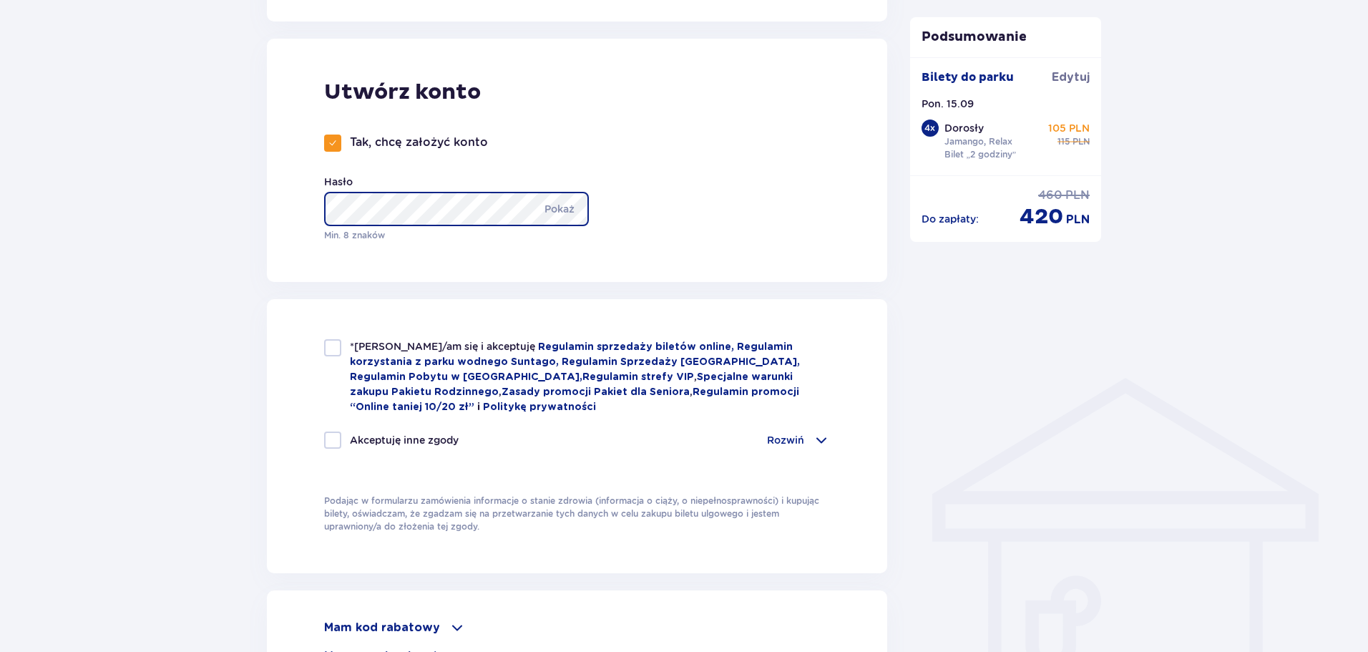
scroll to position [787, 0]
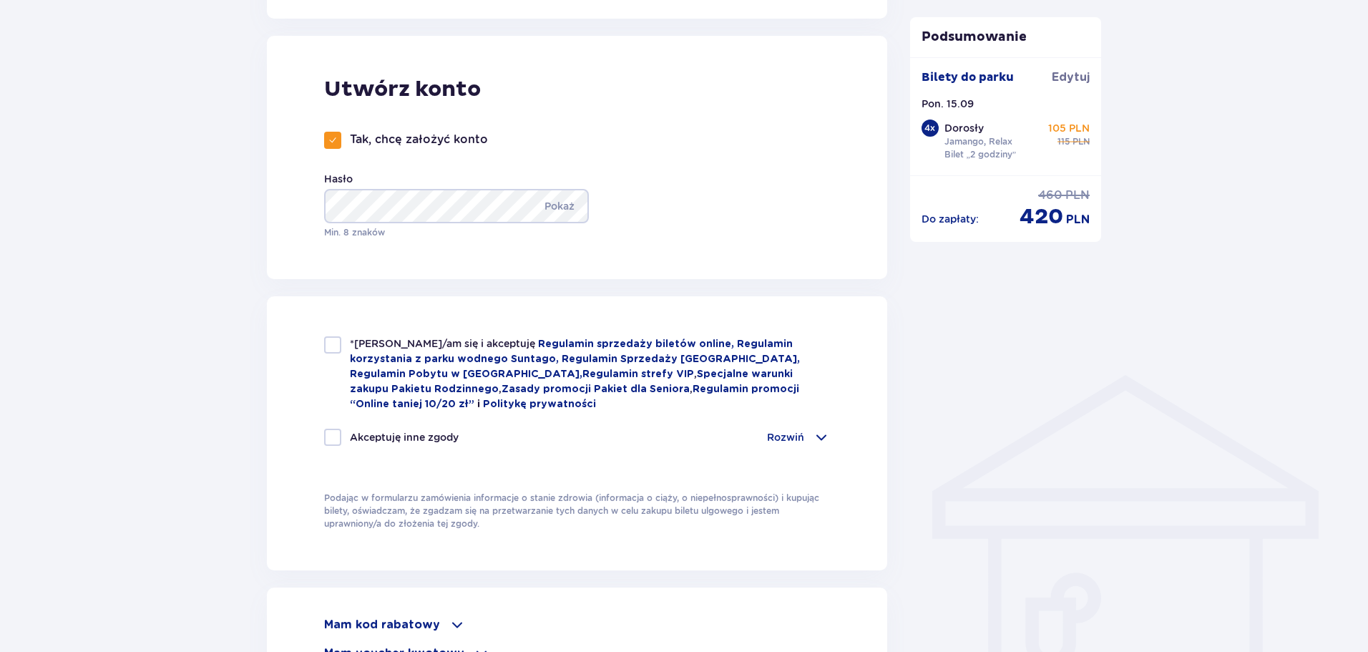
drag, startPoint x: 340, startPoint y: 346, endPoint x: 339, endPoint y: 358, distance: 12.2
click at [340, 346] on div at bounding box center [332, 344] width 17 height 17
checkbox input "true"
click at [328, 451] on div "Akceptuję inne zgody Rozwiń Chcę otrzymywać od Global Parks Poland Sp. z o.o. z…" at bounding box center [577, 446] width 506 height 34
drag, startPoint x: 330, startPoint y: 434, endPoint x: 351, endPoint y: 436, distance: 20.9
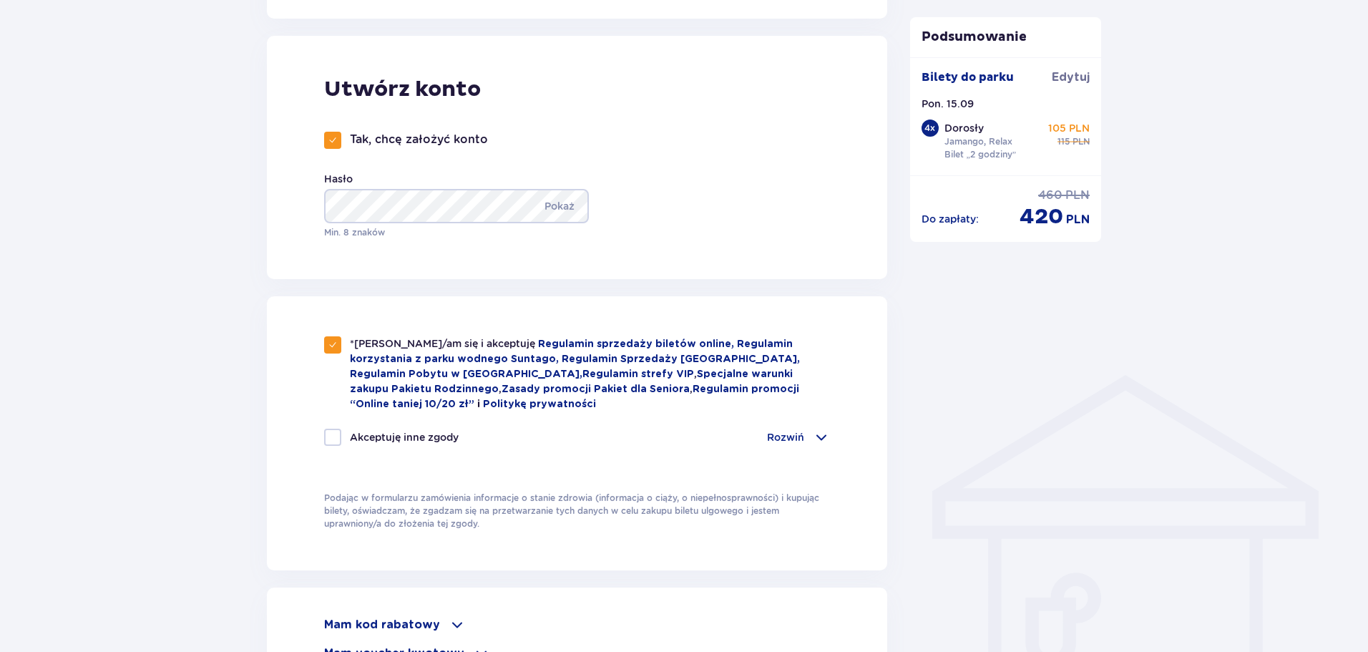
click at [330, 434] on div at bounding box center [332, 437] width 17 height 17
checkbox input "true"
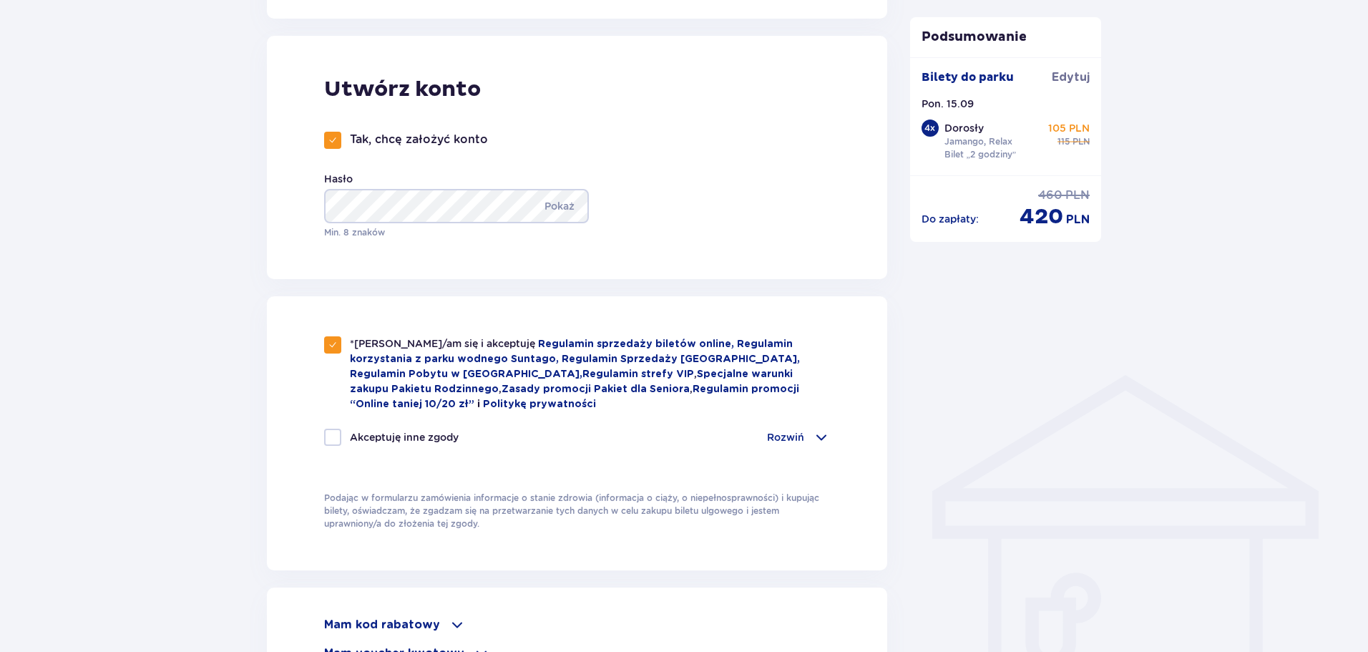
checkbox input "true"
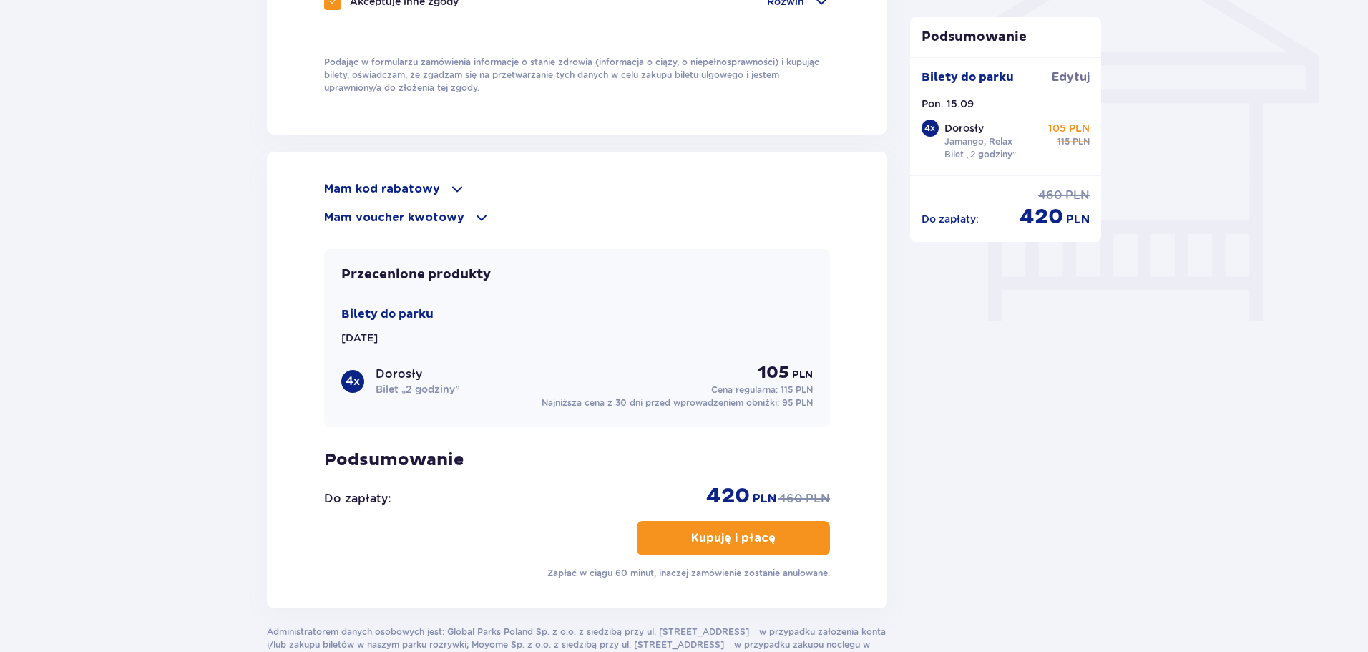
scroll to position [1333, 0]
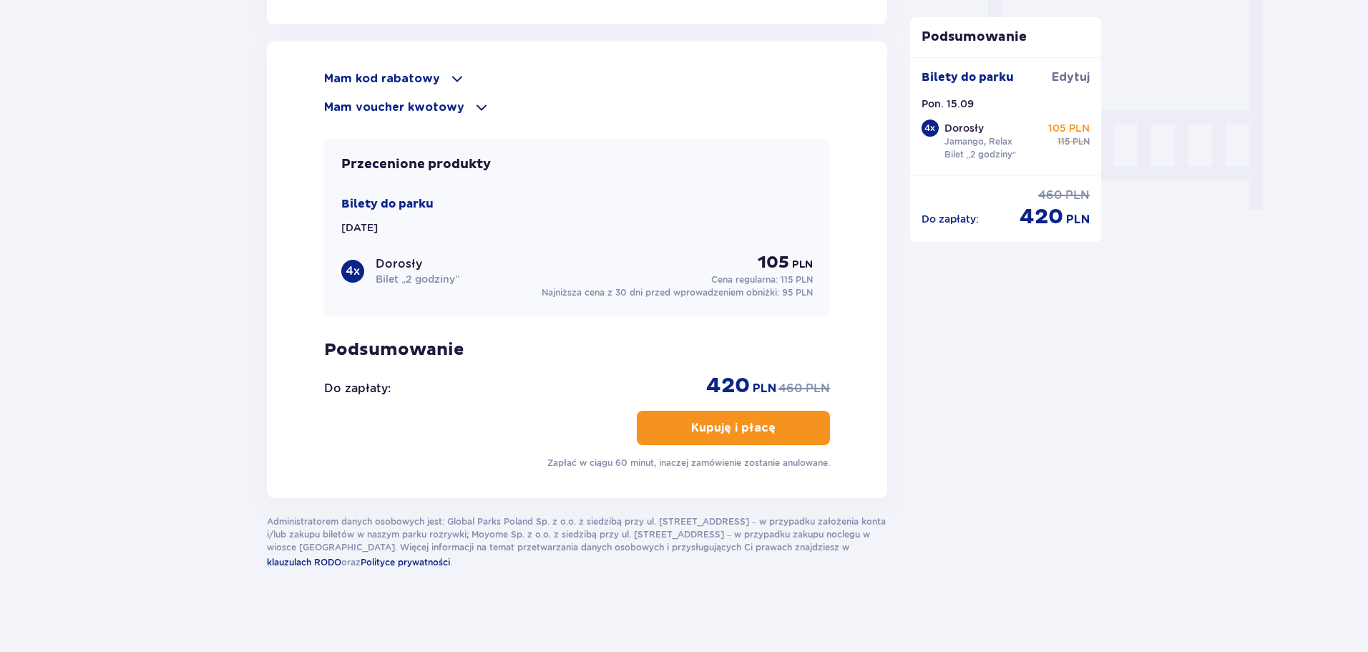
click at [758, 424] on p "Kupuję i płacę" at bounding box center [733, 428] width 84 height 16
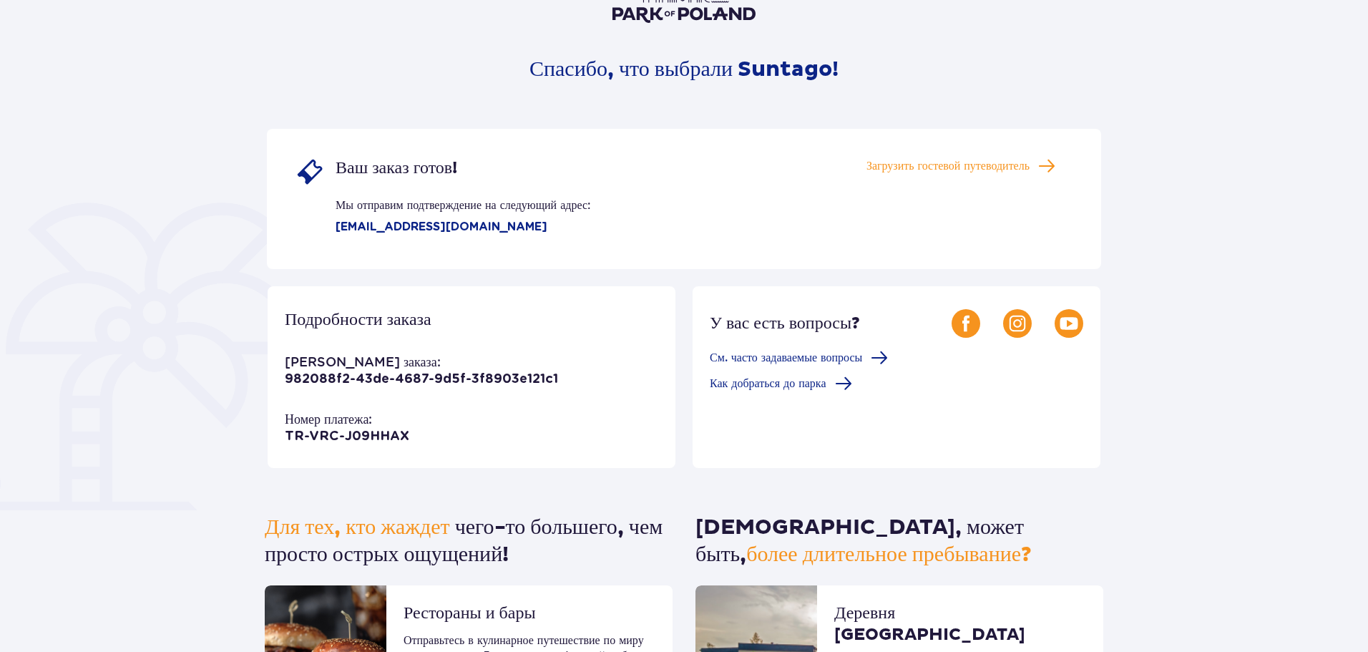
scroll to position [143, 0]
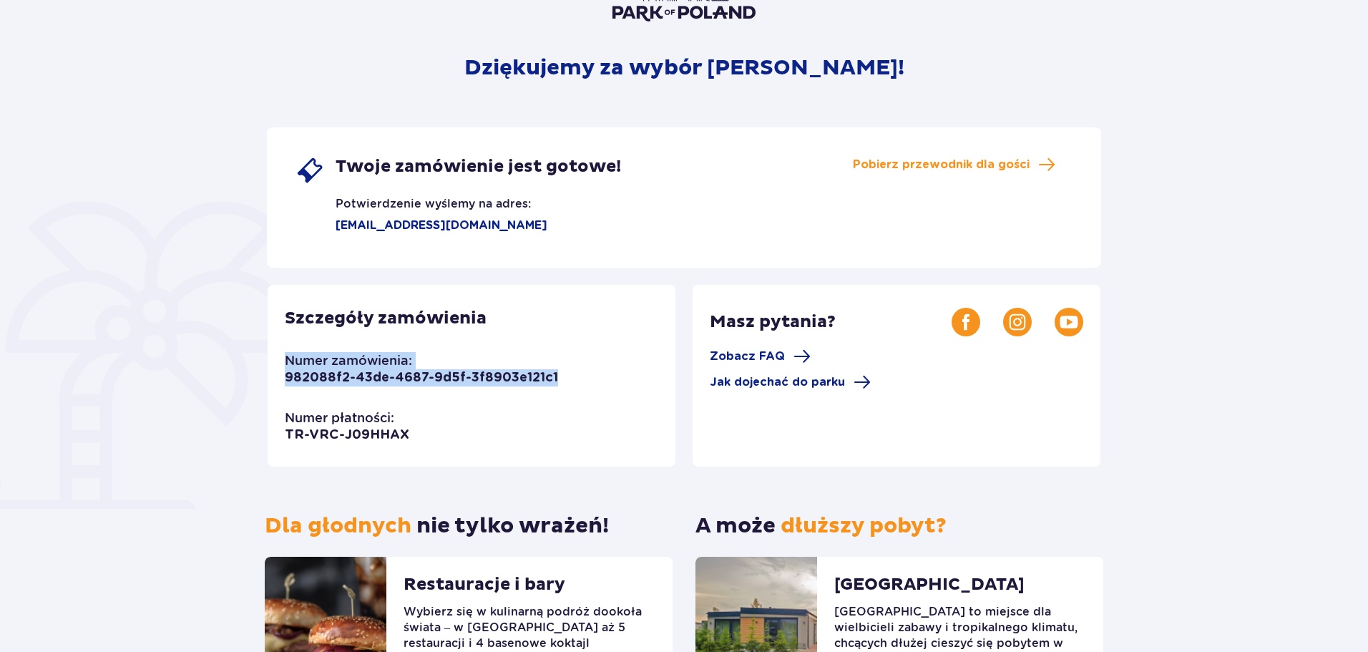
drag, startPoint x: 562, startPoint y: 377, endPoint x: 275, endPoint y: 348, distance: 288.3
click at [275, 348] on div "Szczegóły zamówienia Numer zamówienia: 982088f2-43de-4687-9d5f-3f8903e121c1 Num…" at bounding box center [472, 376] width 408 height 182
click at [979, 166] on span "Pobierz przewodnik dla gości" at bounding box center [941, 165] width 177 height 16
